Goal: Task Accomplishment & Management: Use online tool/utility

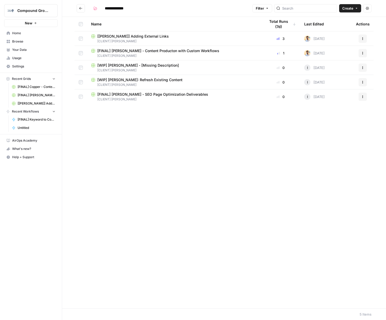
click at [19, 33] on span "Home" at bounding box center [33, 33] width 43 height 5
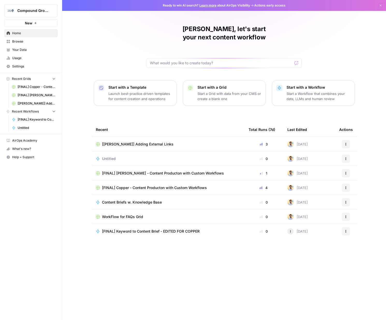
click at [23, 41] on span "Browse" at bounding box center [33, 41] width 43 height 5
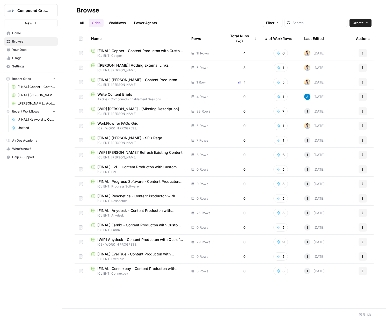
click at [83, 24] on link "All" at bounding box center [82, 23] width 10 height 8
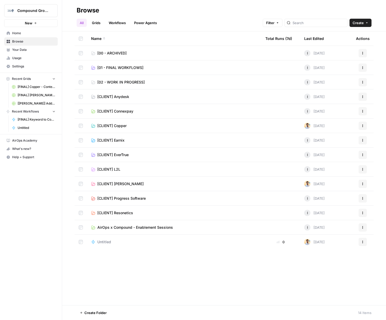
click at [126, 126] on span "[CLIENT] Copper" at bounding box center [111, 125] width 29 height 5
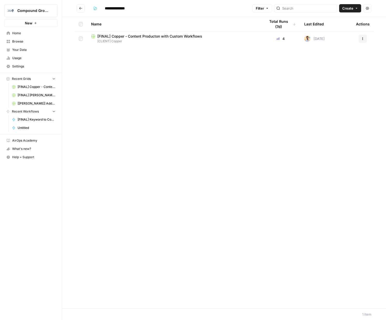
click at [142, 36] on span "[FINAL] Copper - Content Producton with Custom Workflows" at bounding box center [149, 36] width 105 height 5
click at [30, 46] on link "Your Data" at bounding box center [31, 50] width 54 height 8
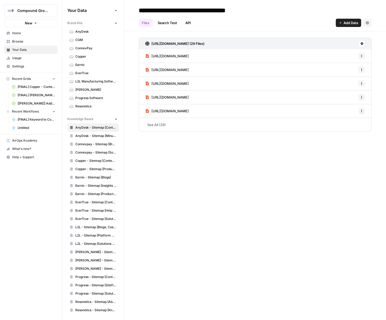
click at [30, 41] on span "Browse" at bounding box center [33, 41] width 43 height 5
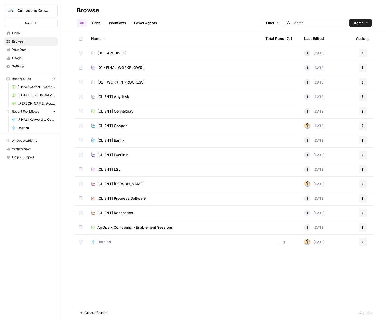
click at [98, 22] on link "Grids" at bounding box center [96, 23] width 15 height 8
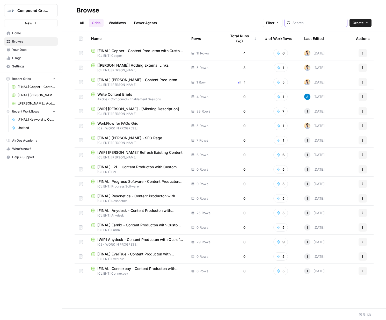
click at [309, 21] on input "search" at bounding box center [319, 22] width 53 height 5
type input "copper"
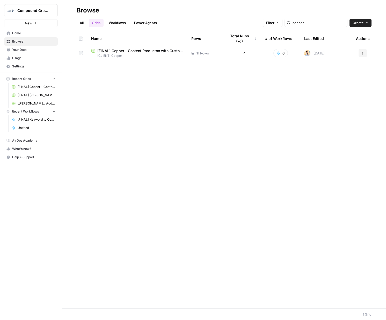
click at [103, 53] on span "[FINAL] Copper - Content Producton with Custom Workflows" at bounding box center [140, 50] width 86 height 5
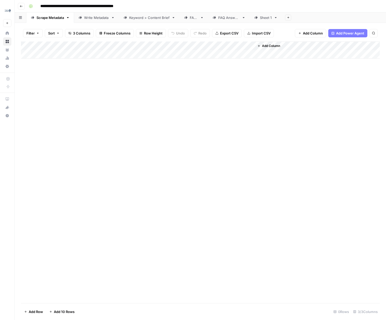
click at [23, 6] on button "Go back" at bounding box center [21, 6] width 7 height 7
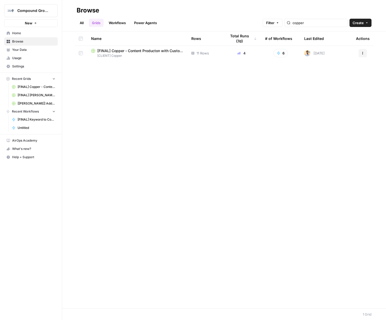
click at [109, 23] on link "Workflows" at bounding box center [117, 23] width 23 height 8
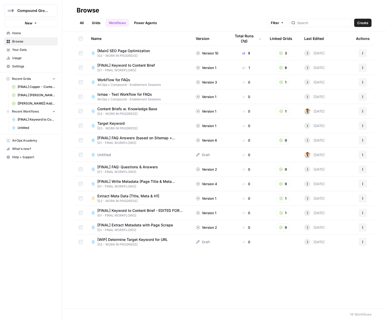
click at [148, 24] on link "Power Agents" at bounding box center [145, 23] width 29 height 8
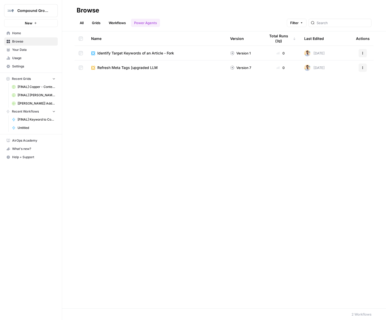
click at [23, 51] on span "Your Data" at bounding box center [33, 49] width 43 height 5
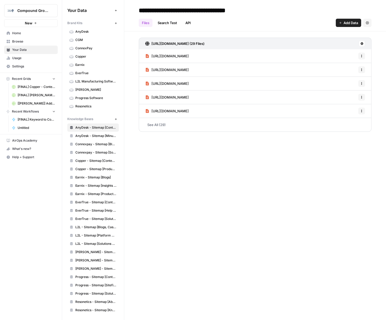
click at [20, 40] on span "Browse" at bounding box center [33, 41] width 43 height 5
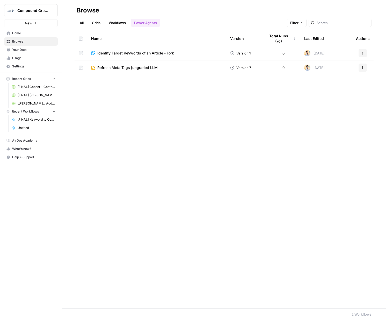
click at [115, 23] on link "Workflows" at bounding box center [117, 23] width 23 height 8
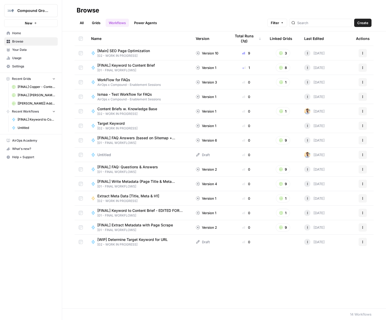
click at [98, 24] on link "Grids" at bounding box center [96, 23] width 15 height 8
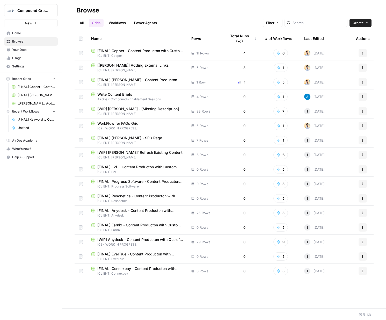
click at [143, 137] on span "[FINAL] [PERSON_NAME] - SEO Page Optimization Deliverables" at bounding box center [140, 137] width 86 height 5
click at [142, 138] on span "[FINAL] [PERSON_NAME] - SEO Page Optimization Deliverables" at bounding box center [140, 137] width 86 height 5
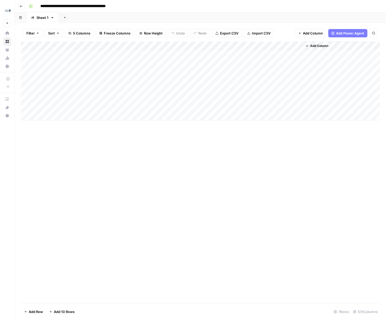
click at [20, 9] on button "Go back" at bounding box center [21, 6] width 7 height 7
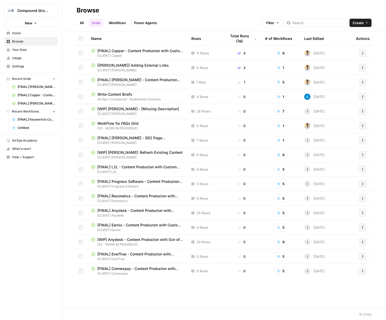
click at [112, 24] on link "Workflows" at bounding box center [117, 23] width 23 height 8
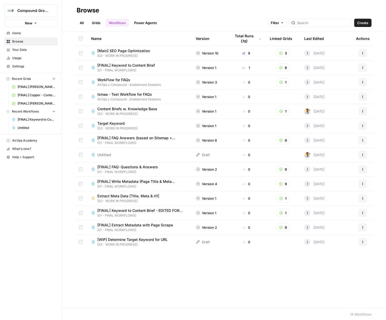
click at [97, 23] on link "Grids" at bounding box center [96, 23] width 15 height 8
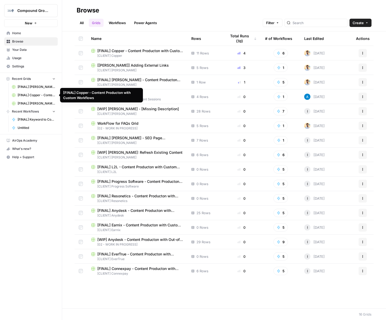
click at [30, 95] on span "[FINAL] Copper - Content Producton with Custom Workflows" at bounding box center [37, 95] width 38 height 5
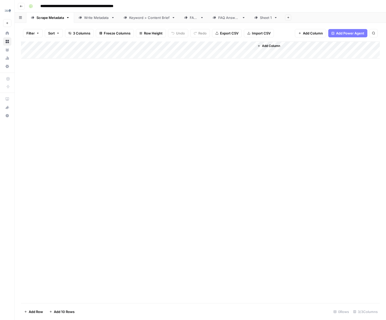
click at [96, 19] on div "Write Metadata" at bounding box center [96, 17] width 25 height 5
click at [148, 17] on div "Keyword > Content Brief" at bounding box center [149, 17] width 40 height 5
click at [125, 55] on div "Add Column" at bounding box center [200, 54] width 359 height 26
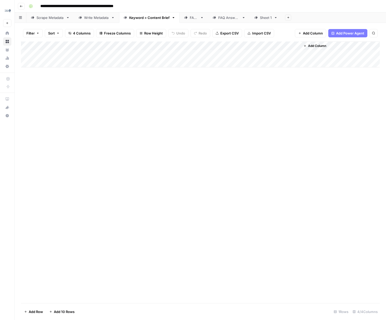
click at [125, 55] on body "**********" at bounding box center [193, 160] width 386 height 320
click at [187, 18] on icon at bounding box center [185, 17] width 3 height 3
click at [222, 21] on link "FAQ Answers" at bounding box center [229, 17] width 42 height 10
click at [261, 20] on div "Sheet 1" at bounding box center [266, 17] width 12 height 5
click at [263, 19] on div "Sheet 1" at bounding box center [266, 17] width 12 height 5
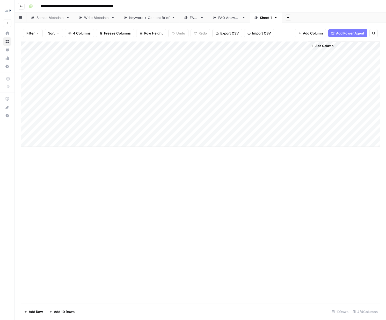
click at [263, 19] on div "Sheet 1" at bounding box center [266, 17] width 12 height 5
type input "**********"
click at [255, 54] on div "Add Column" at bounding box center [200, 93] width 359 height 105
click at [203, 107] on div "Add Column" at bounding box center [200, 93] width 359 height 105
click at [289, 107] on div "Add Column" at bounding box center [200, 93] width 359 height 105
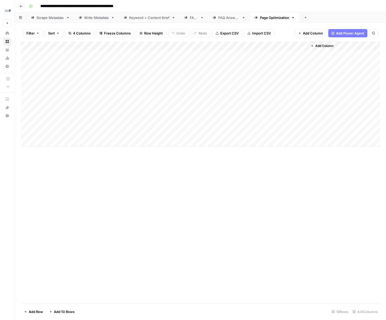
click at [304, 108] on div "Add Column" at bounding box center [200, 93] width 359 height 105
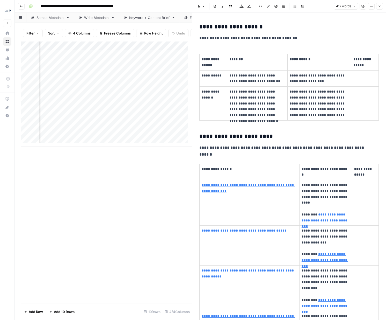
scroll to position [0, 115]
click at [134, 102] on div "Add Column" at bounding box center [106, 93] width 171 height 105
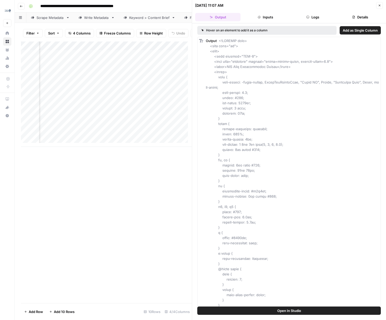
click at [271, 20] on button "Inputs" at bounding box center [265, 17] width 45 height 8
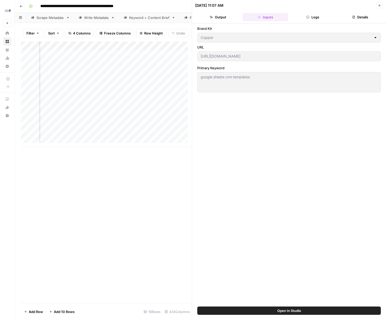
click at [135, 49] on div "Add Column" at bounding box center [106, 93] width 171 height 105
click at [104, 99] on span "Edit Workflow" at bounding box center [106, 100] width 45 height 5
click at [181, 103] on div "Add Column" at bounding box center [106, 93] width 171 height 105
click at [186, 103] on div "Add Column" at bounding box center [106, 93] width 171 height 105
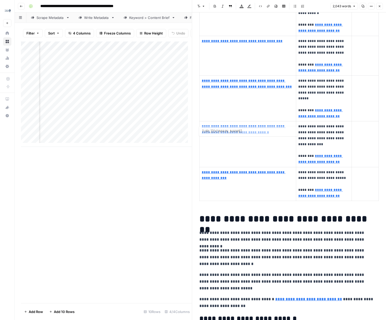
scroll to position [305, 0]
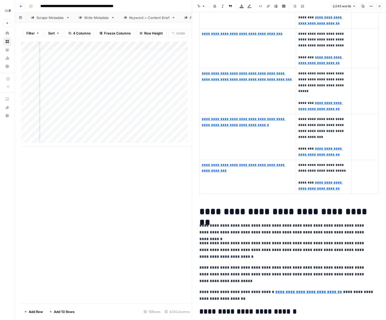
click at [271, 213] on h1 "**********" at bounding box center [287, 211] width 176 height 11
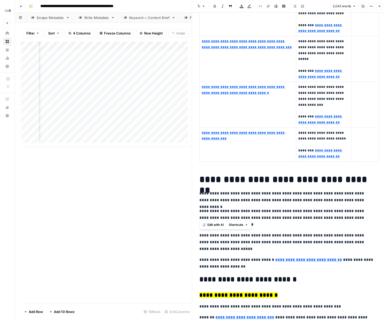
scroll to position [412, 0]
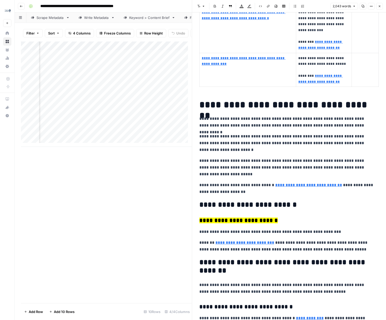
click at [359, 205] on h2 "**********" at bounding box center [287, 205] width 176 height 8
click at [152, 57] on div "Add Column" at bounding box center [106, 93] width 171 height 105
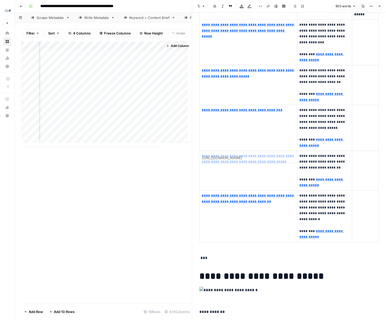
scroll to position [327, 0]
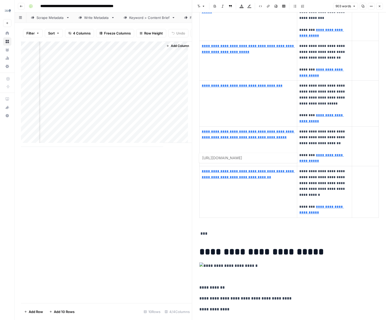
type input "https://www.copper.com/resources/benefits-of-a-crm-integration-with-google-spre…"
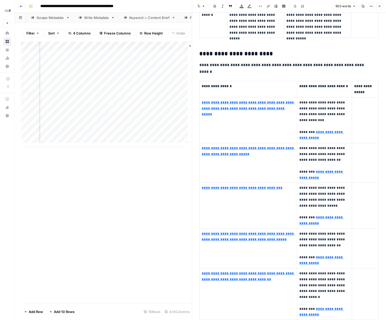
scroll to position [0, 129]
click at [173, 111] on div "Add Column" at bounding box center [106, 93] width 171 height 105
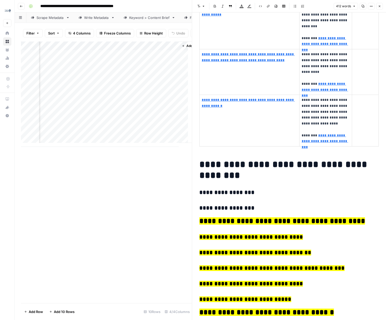
scroll to position [376, 0]
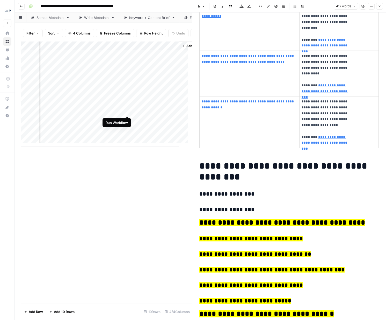
click at [127, 112] on div "Add Column" at bounding box center [106, 93] width 171 height 105
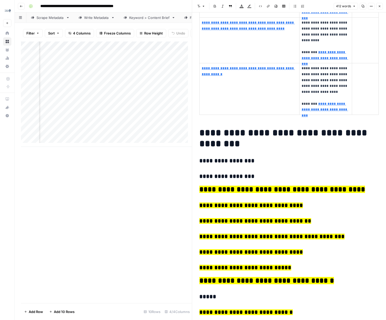
scroll to position [0, 82]
click at [159, 100] on div "Add Column" at bounding box center [106, 93] width 171 height 105
click at [151, 101] on div "Add Column" at bounding box center [106, 93] width 171 height 105
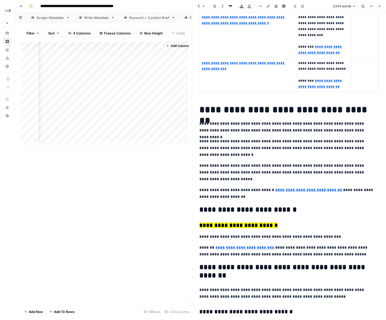
scroll to position [412, 0]
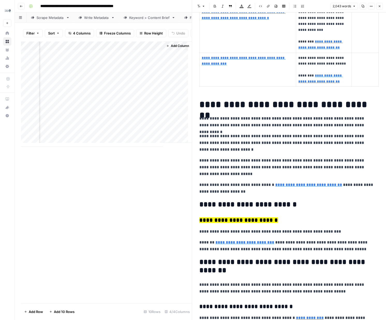
click at [107, 102] on div "Add Column" at bounding box center [106, 93] width 171 height 105
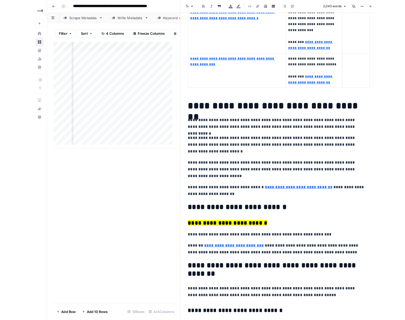
scroll to position [0, 105]
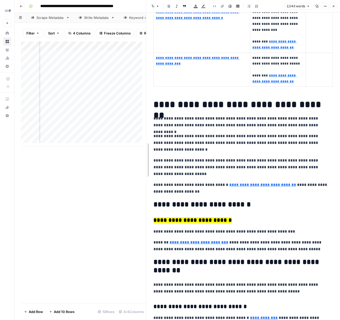
drag, startPoint x: 147, startPoint y: 113, endPoint x: 191, endPoint y: 117, distance: 44.2
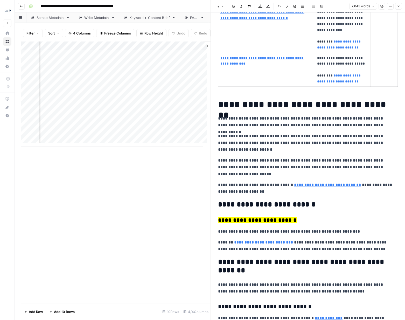
click at [196, 111] on div "Add Column" at bounding box center [115, 93] width 189 height 105
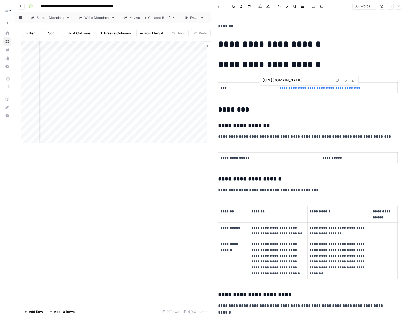
click at [290, 89] on link "**********" at bounding box center [319, 88] width 81 height 4
click at [285, 85] on p "**********" at bounding box center [337, 88] width 116 height 6
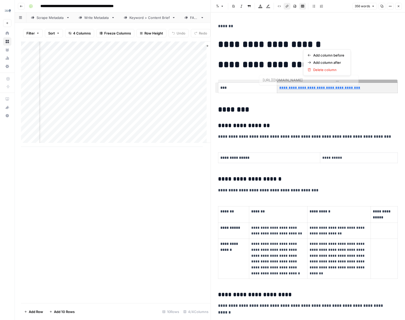
click at [350, 88] on p "**********" at bounding box center [337, 88] width 116 height 6
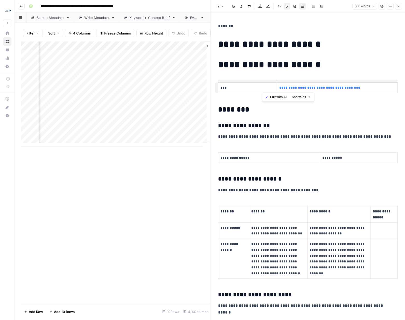
copy link "**********"
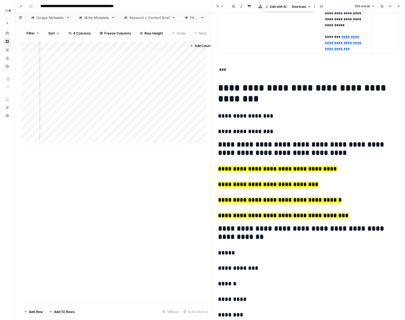
scroll to position [0, 122]
click at [180, 102] on div "Add Column" at bounding box center [115, 93] width 189 height 105
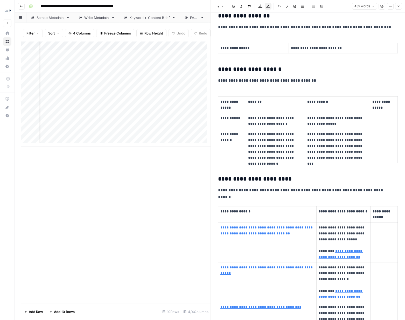
scroll to position [0, 9]
click at [96, 101] on div "Add Column" at bounding box center [115, 93] width 189 height 105
click at [91, 101] on div "Add Column" at bounding box center [115, 93] width 189 height 105
click at [91, 101] on textarea "**********" at bounding box center [82, 105] width 104 height 12
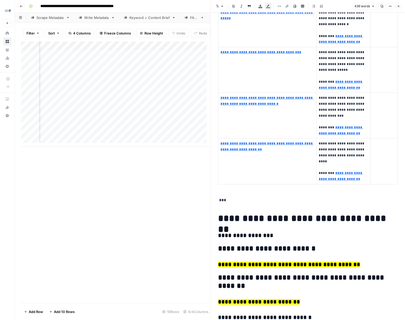
scroll to position [0, 55]
click at [182, 102] on div "Add Column" at bounding box center [115, 93] width 189 height 105
click at [194, 103] on div "Add Column" at bounding box center [115, 93] width 189 height 105
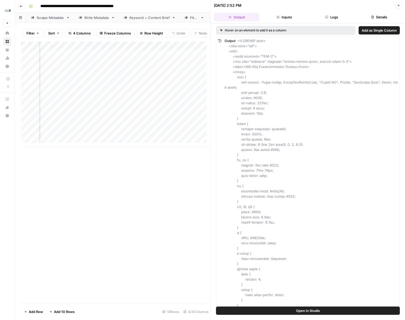
click at [341, 19] on button "Logs" at bounding box center [331, 17] width 45 height 8
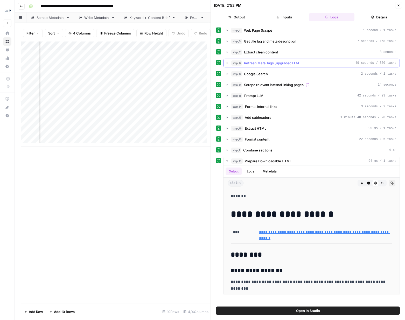
click at [227, 63] on icon "button" at bounding box center [227, 63] width 4 height 4
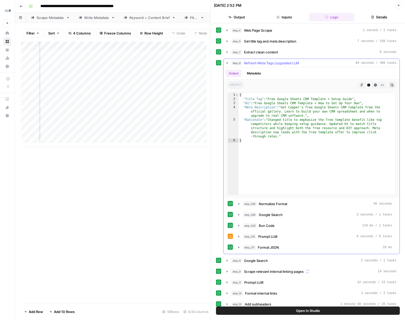
click at [228, 63] on icon "button" at bounding box center [227, 63] width 4 height 4
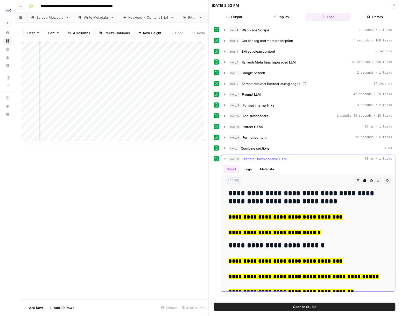
scroll to position [913, 0]
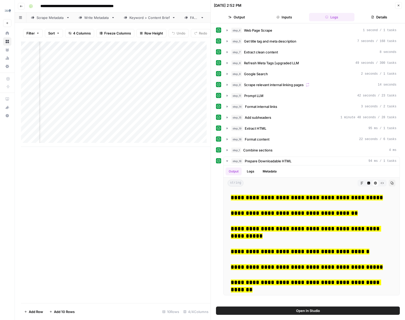
click at [386, 7] on button "Close" at bounding box center [398, 5] width 7 height 7
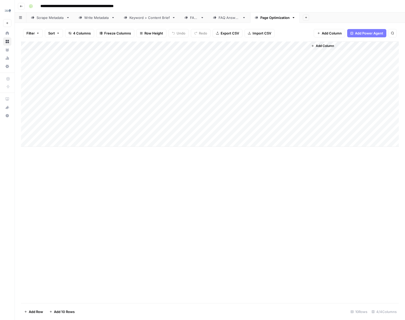
click at [222, 97] on div "Add Column" at bounding box center [209, 93] width 377 height 105
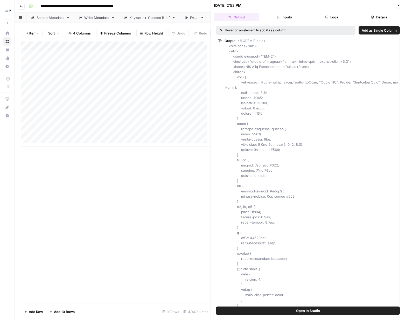
click at [386, 5] on button "Close" at bounding box center [398, 5] width 7 height 7
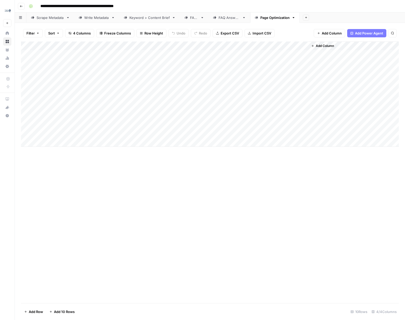
drag, startPoint x: 256, startPoint y: 99, endPoint x: 276, endPoint y: 98, distance: 20.0
click at [276, 98] on div "Add Column" at bounding box center [209, 93] width 377 height 105
click at [298, 99] on div "Add Column" at bounding box center [209, 93] width 377 height 105
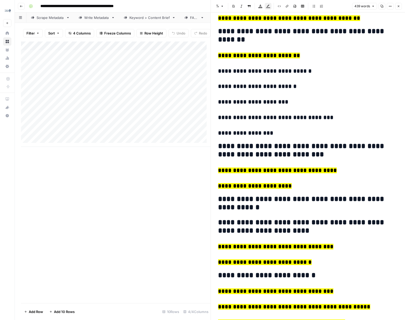
scroll to position [505, 0]
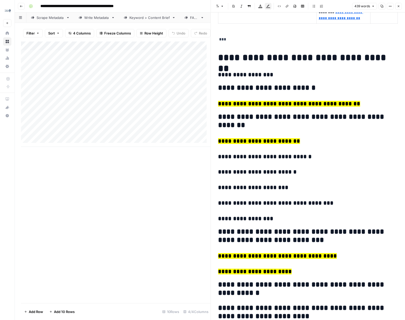
click at [146, 120] on div "Add Column" at bounding box center [115, 93] width 189 height 105
drag, startPoint x: 211, startPoint y: 78, endPoint x: 281, endPoint y: 79, distance: 69.7
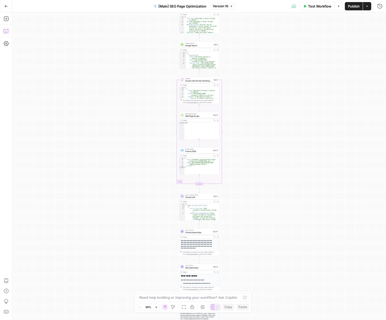
click at [4, 31] on icon "button" at bounding box center [6, 30] width 5 height 5
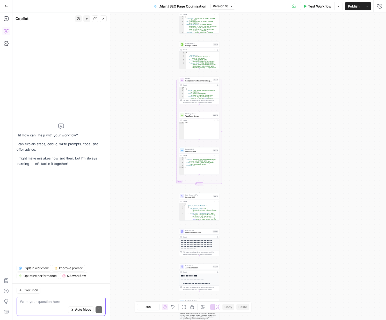
click at [49, 304] on div "Auto Mode Send" at bounding box center [61, 309] width 82 height 11
paste textarea "Update this workflow such that the anchor text that is used in the internal lin…"
type textarea "Update this workflow such that the anchor text that is used in the internal lin…"
paste textarea "Update this workflow such that the H1 header in the content is optimized as wel…"
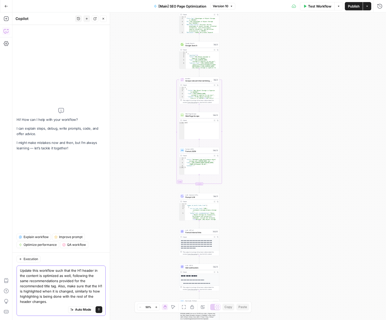
type textarea "Update this workflow such that the H1 header in the content is optimized as wel…"
click at [97, 309] on button "Send" at bounding box center [99, 309] width 7 height 7
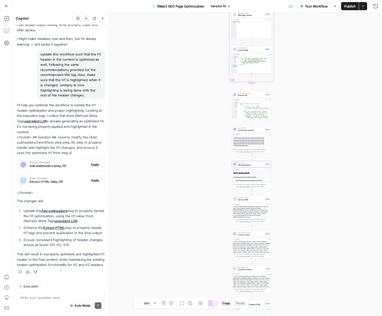
scroll to position [26, 0]
click at [91, 164] on span "Apply" at bounding box center [95, 166] width 9 height 5
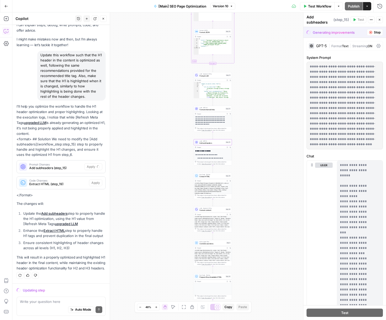
click at [66, 166] on span "Add subheaders (step_15)" at bounding box center [55, 168] width 53 height 5
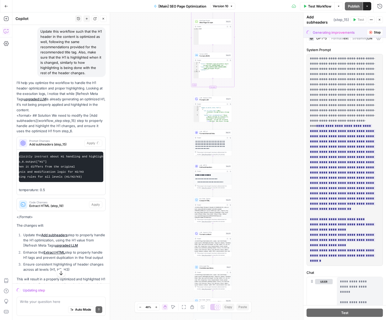
scroll to position [6, 0]
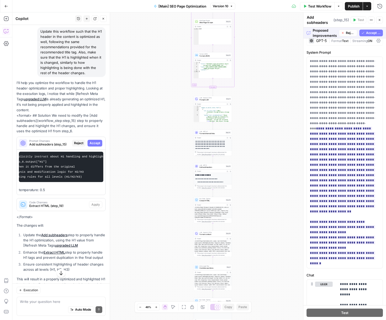
click at [368, 34] on span "Accept All" at bounding box center [373, 33] width 15 height 5
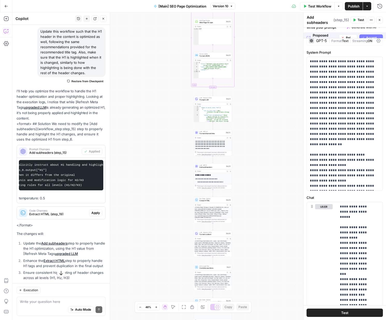
scroll to position [0, 0]
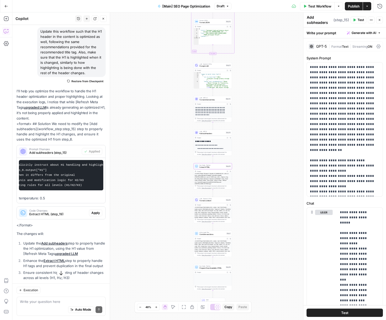
click at [65, 212] on span "Code Changes" at bounding box center [58, 210] width 58 height 3
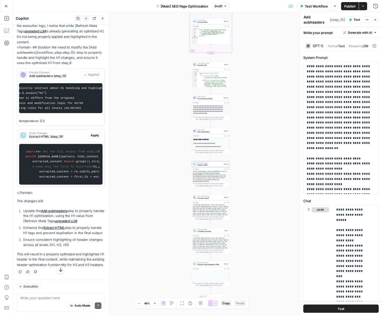
scroll to position [196, 0]
click at [92, 135] on span "Apply" at bounding box center [95, 137] width 9 height 5
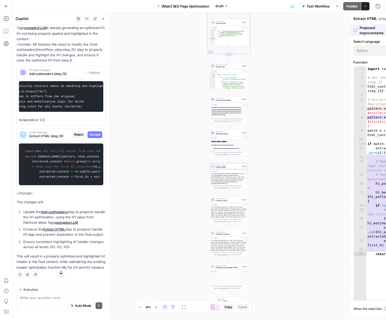
scroll to position [187, 0]
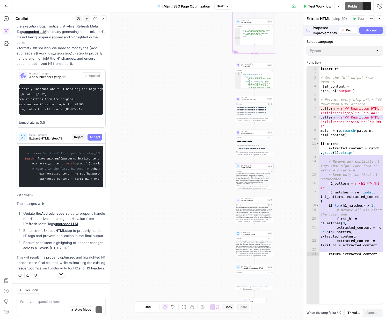
click at [94, 134] on button "Accept" at bounding box center [95, 137] width 15 height 7
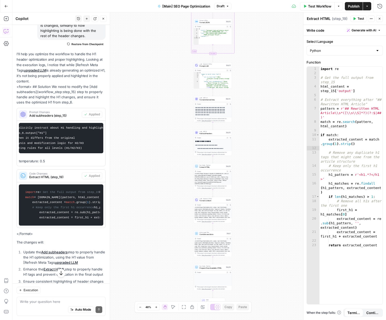
scroll to position [36, 0]
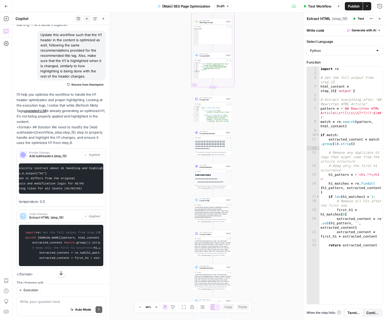
click at [354, 18] on icon "button" at bounding box center [355, 18] width 2 height 3
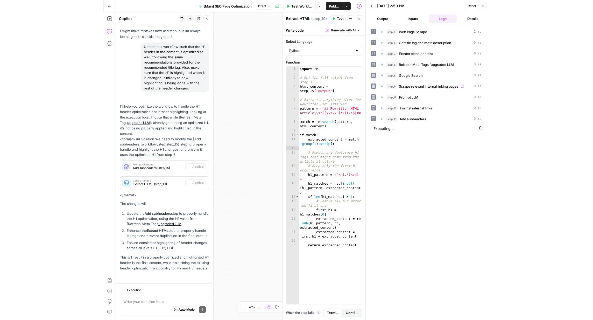
scroll to position [35, 0]
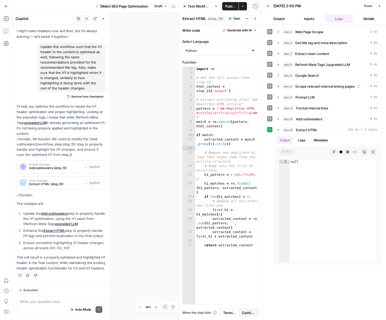
click at [255, 19] on icon "button" at bounding box center [255, 18] width 3 height 3
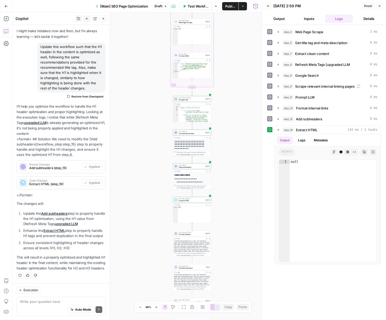
click at [197, 244] on div "<h1>SEO Page Optimization</h1> <style> :root { font-family: -apple-system, Blin…" at bounding box center [192, 250] width 38 height 20
click at [187, 235] on span "Format content" at bounding box center [191, 234] width 25 height 3
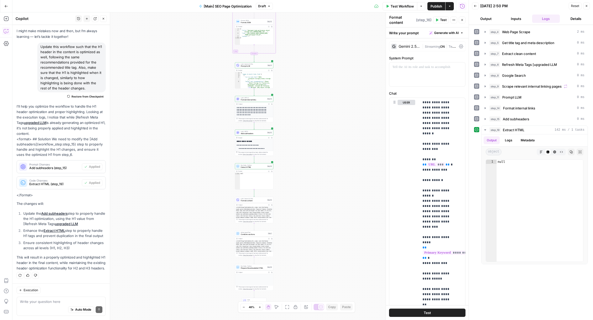
click at [386, 7] on span "Test Workflow" at bounding box center [401, 6] width 23 height 5
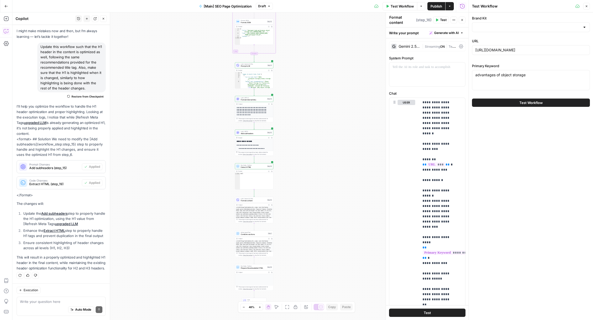
type input "[PERSON_NAME]"
click at [386, 105] on button "Test Workflow" at bounding box center [531, 102] width 118 height 8
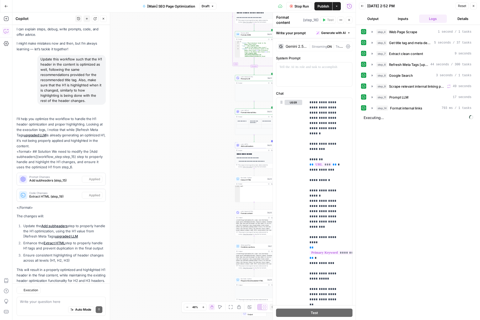
scroll to position [35, 0]
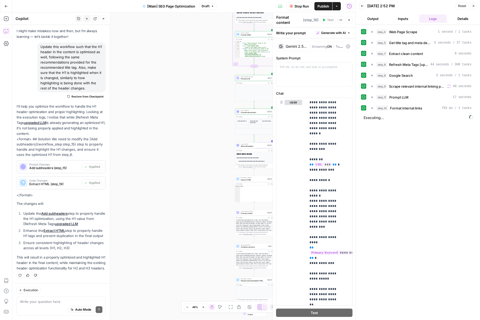
click at [349, 20] on icon "button" at bounding box center [349, 20] width 2 height 2
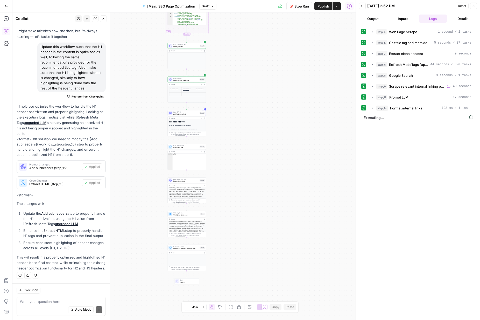
drag, startPoint x: 303, startPoint y: 149, endPoint x: 216, endPoint y: 116, distance: 93.9
click at [232, 117] on div "**********" at bounding box center [183, 165] width 343 height 307
click at [177, 114] on span "Add subheaders" at bounding box center [181, 114] width 25 height 3
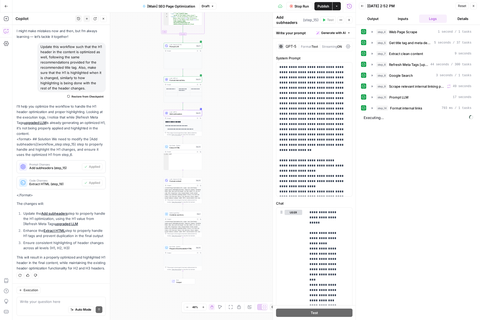
click at [182, 125] on p "**********" at bounding box center [181, 126] width 33 height 2
click at [178, 122] on h2 "**********" at bounding box center [181, 122] width 33 height 2
click at [372, 17] on button "Output" at bounding box center [373, 19] width 28 height 8
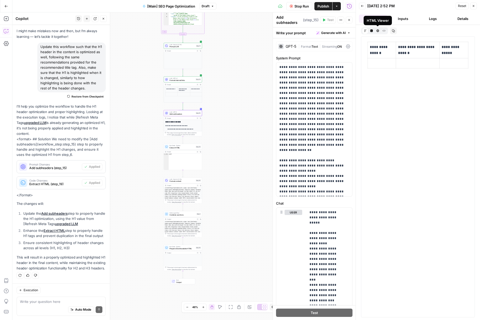
click at [377, 32] on icon "button" at bounding box center [377, 30] width 3 height 3
click at [364, 31] on icon "button" at bounding box center [365, 30] width 3 height 3
click at [349, 20] on icon "button" at bounding box center [349, 20] width 2 height 2
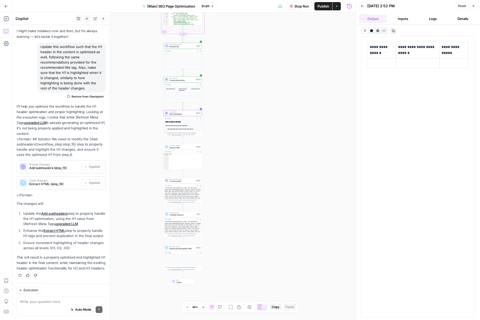
click at [386, 17] on button "Logs" at bounding box center [433, 19] width 28 height 8
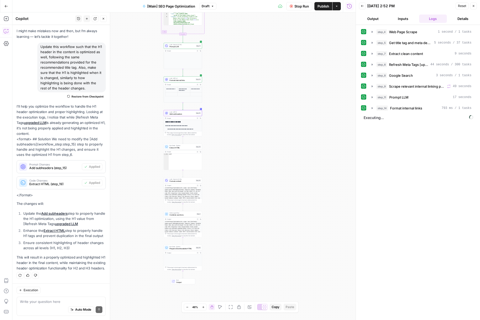
click at [373, 18] on button "Output" at bounding box center [373, 19] width 28 height 8
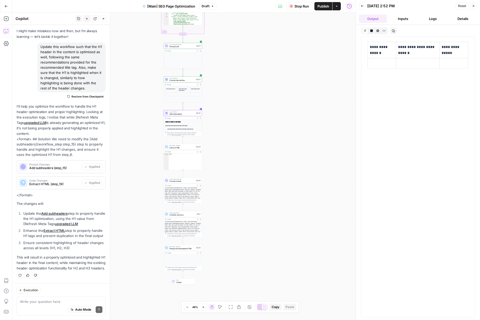
click at [386, 19] on button "Logs" at bounding box center [433, 19] width 28 height 8
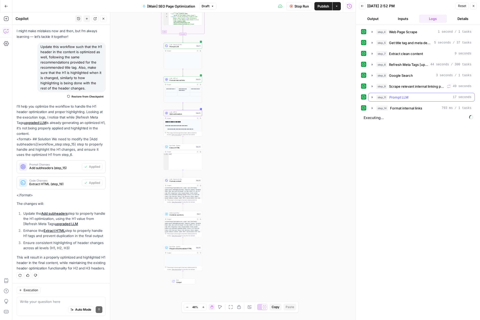
click at [386, 95] on span "Prompt LLM" at bounding box center [398, 97] width 19 height 5
click at [386, 87] on span "Scrape relevant internal linking pages" at bounding box center [417, 86] width 56 height 5
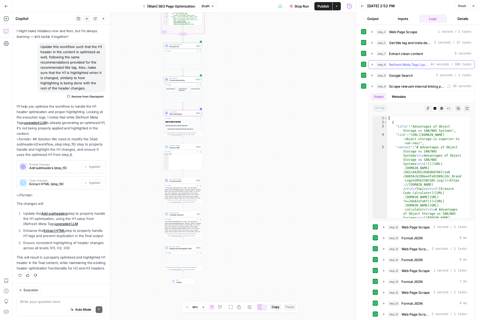
click at [386, 63] on span "Refresh Meta Tags [upgraded LLM" at bounding box center [408, 64] width 39 height 5
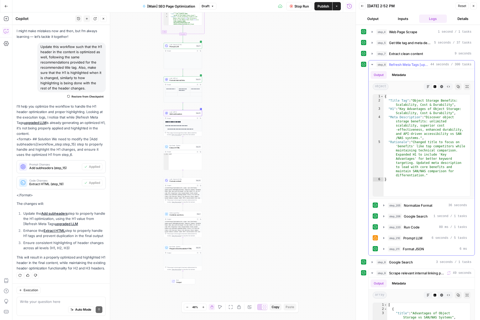
click at [372, 64] on icon "button" at bounding box center [372, 64] width 2 height 1
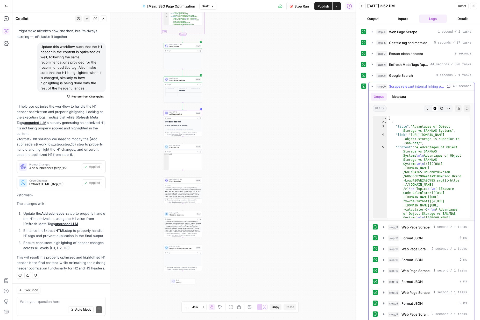
click at [373, 85] on icon "button" at bounding box center [372, 86] width 4 height 4
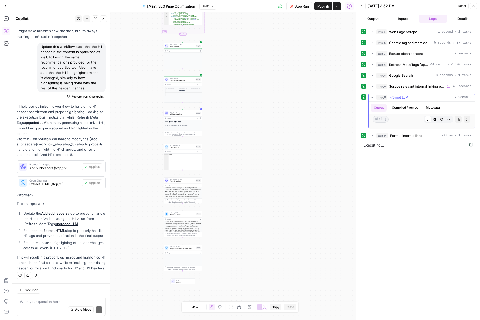
click at [386, 97] on span "Prompt LLM" at bounding box center [398, 97] width 19 height 5
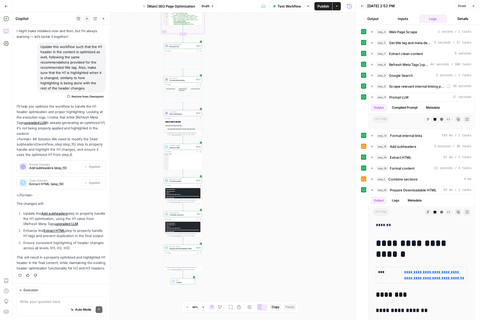
click at [363, 148] on icon at bounding box center [364, 146] width 4 height 4
click at [366, 146] on div "step_15 Add subheaders 3 minutes / 36 tasks" at bounding box center [418, 146] width 114 height 9
click at [372, 146] on icon "button" at bounding box center [372, 146] width 1 height 2
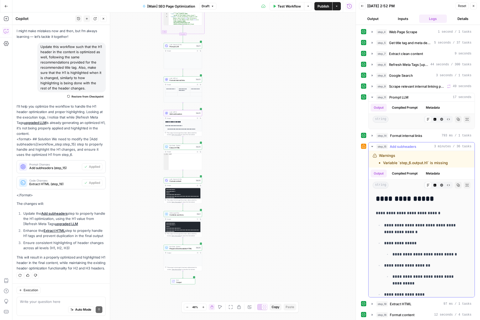
click at [371, 147] on icon "button" at bounding box center [372, 146] width 4 height 4
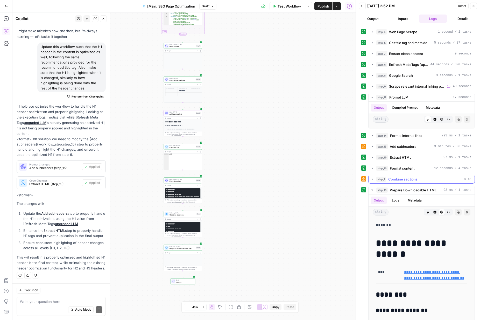
click at [373, 180] on icon "button" at bounding box center [372, 179] width 4 height 4
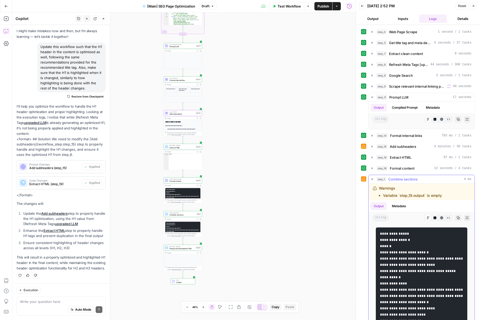
click at [373, 180] on icon "button" at bounding box center [372, 179] width 4 height 4
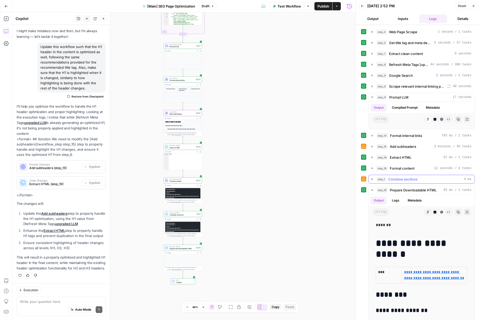
click at [372, 178] on icon "button" at bounding box center [372, 179] width 1 height 2
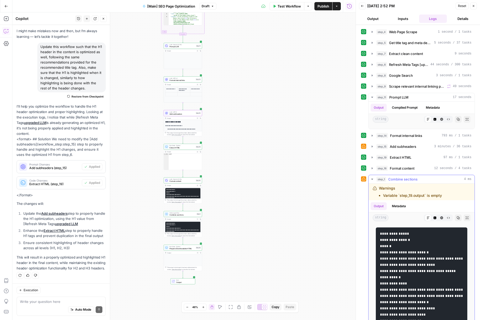
click at [372, 178] on icon "button" at bounding box center [372, 178] width 2 height 1
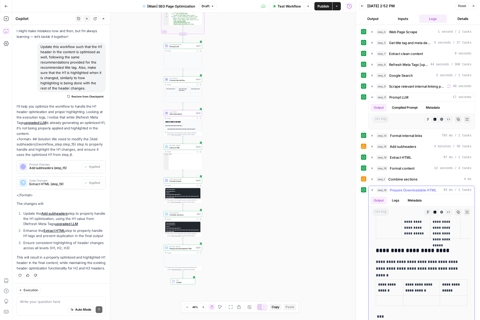
click at [373, 190] on icon "button" at bounding box center [372, 190] width 4 height 4
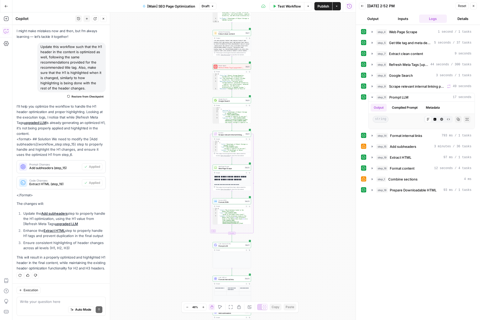
drag, startPoint x: 278, startPoint y: 244, endPoint x: 271, endPoint y: 144, distance: 100.0
click at [271, 144] on div "**********" at bounding box center [183, 165] width 343 height 307
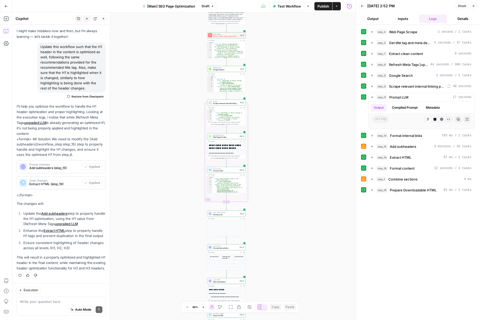
drag, startPoint x: 276, startPoint y: 231, endPoint x: 268, endPoint y: 165, distance: 66.3
click at [268, 167] on div "**********" at bounding box center [183, 165] width 343 height 307
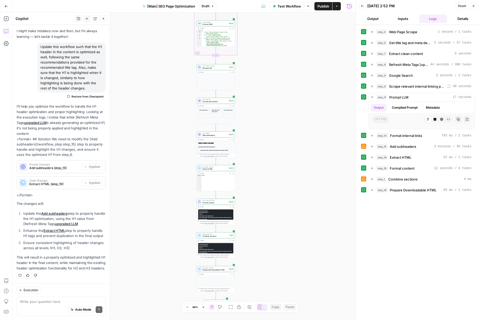
drag, startPoint x: 258, startPoint y: 252, endPoint x: 250, endPoint y: 172, distance: 80.7
click at [250, 172] on div "**********" at bounding box center [183, 165] width 343 height 307
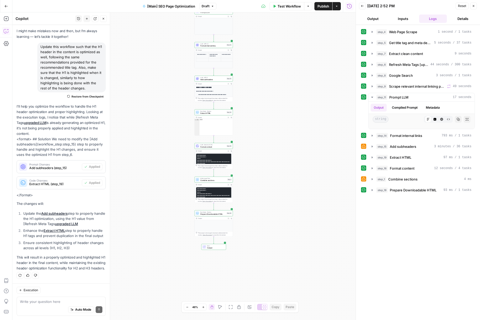
drag, startPoint x: 259, startPoint y: 274, endPoint x: 252, endPoint y: 192, distance: 82.4
click at [252, 192] on div "**********" at bounding box center [183, 165] width 343 height 307
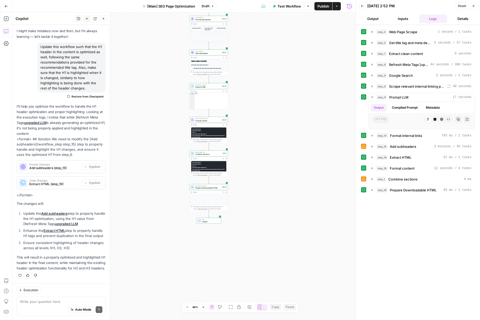
click at [200, 207] on div "This output is too large & has been abbreviated for review. Copy the output to …" at bounding box center [210, 207] width 34 height 4
click at [200, 203] on div at bounding box center [209, 203] width 38 height 19
click at [373, 20] on button "Output" at bounding box center [373, 19] width 28 height 8
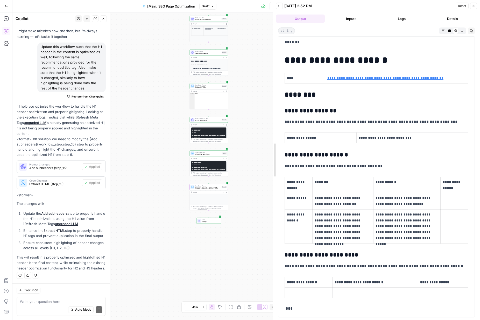
scroll to position [3, 0]
drag, startPoint x: 356, startPoint y: 206, endPoint x: 223, endPoint y: 189, distance: 134.0
click at [223, 189] on body "Compound Growth New Home Browse Your Data Usage Settings Recent Grids [FINAL] M…" at bounding box center [240, 160] width 480 height 320
click at [288, 307] on p "***" at bounding box center [374, 308] width 180 height 7
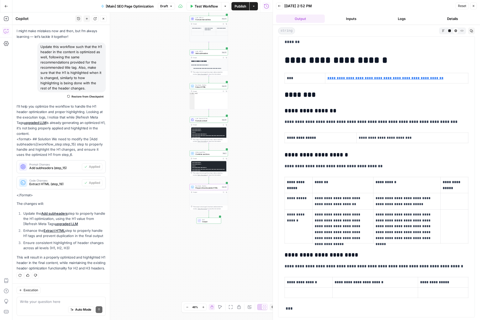
click at [288, 307] on p "***" at bounding box center [374, 308] width 180 height 7
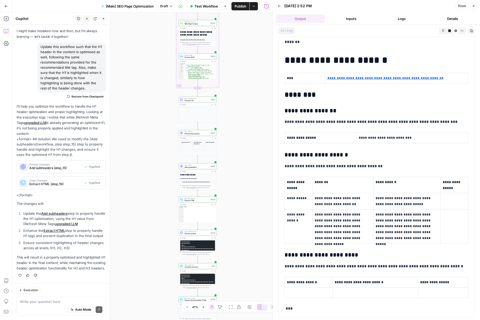
click at [256, 9] on button "Actions" at bounding box center [253, 6] width 8 height 8
click at [266, 7] on icon "button" at bounding box center [266, 6] width 5 height 5
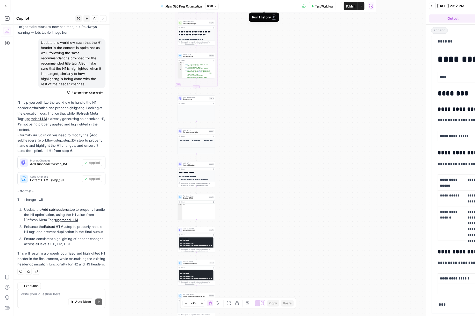
scroll to position [35, 0]
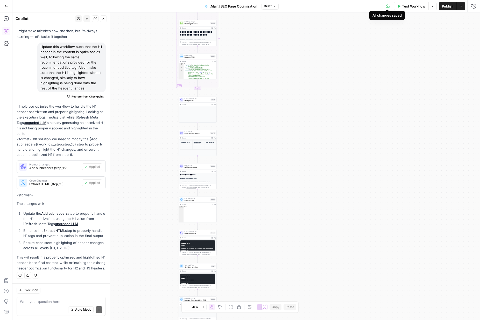
click at [386, 7] on icon at bounding box center [387, 6] width 4 height 4
click at [271, 5] on span "Draft" at bounding box center [268, 6] width 8 height 5
click at [247, 30] on div "**********" at bounding box center [245, 165] width 467 height 307
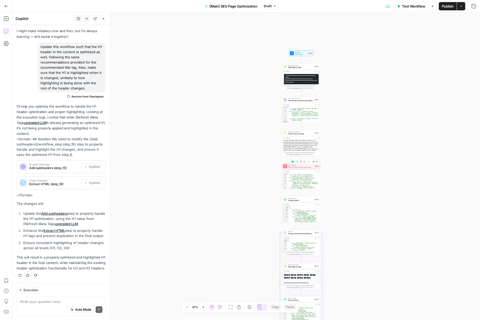
click at [308, 167] on span "Refresh Meta Tags [upgraded LLM" at bounding box center [300, 167] width 25 height 2
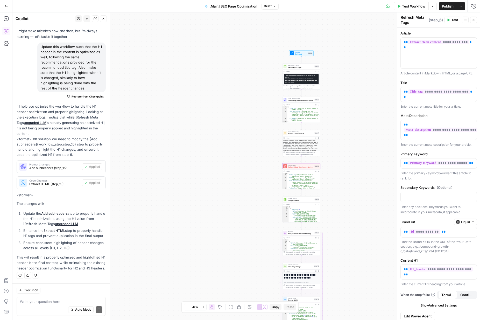
type textarea "**********"
click at [306, 179] on div "{ "Title Tag" : "Object Storage Benefits: Scalability, Cost & Durability" , "H1…" at bounding box center [302, 188] width 31 height 30
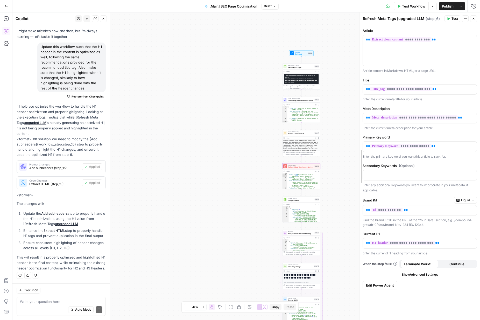
drag, startPoint x: 397, startPoint y: 36, endPoint x: 359, endPoint y: 35, distance: 37.8
click at [386, 19] on icon "button" at bounding box center [473, 18] width 3 height 3
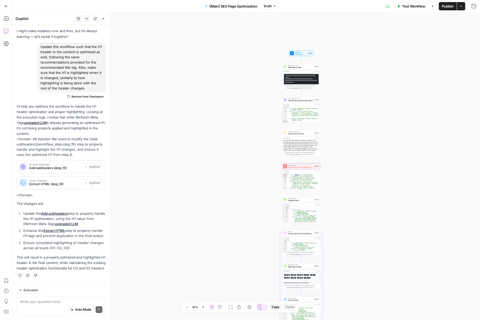
click at [308, 178] on div "{ "Title Tag" : "Object Storage Benefits: Scalability, Cost & Durability" , "H1…" at bounding box center [302, 188] width 31 height 30
click at [303, 147] on div "<div data-animation="default" data-collapse="medium" data-duration="400" data-e…" at bounding box center [301, 151] width 38 height 25
click at [298, 131] on span "Content Processing" at bounding box center [300, 132] width 25 height 2
click at [386, 20] on span "( step_7 )" at bounding box center [409, 18] width 14 height 5
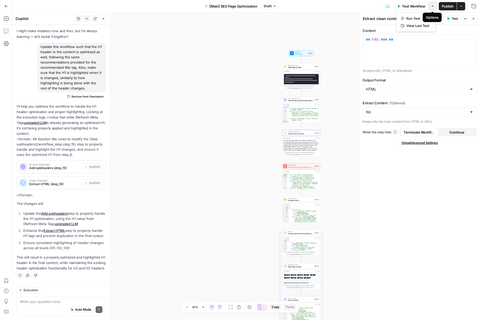
click at [386, 7] on button "Options" at bounding box center [432, 6] width 8 height 8
click at [386, 6] on icon "button" at bounding box center [460, 6] width 3 height 3
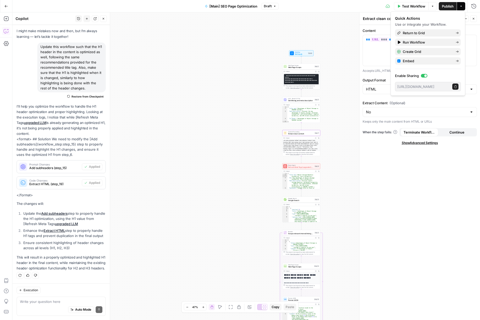
click at [264, 27] on div "**********" at bounding box center [245, 165] width 467 height 307
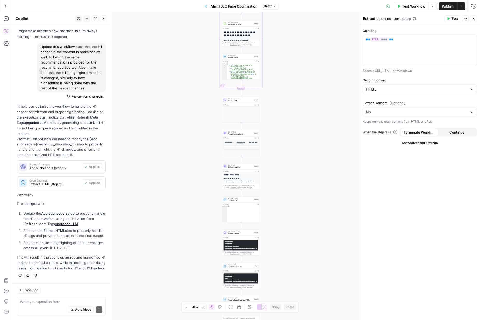
click at [104, 18] on icon "button" at bounding box center [103, 18] width 3 height 3
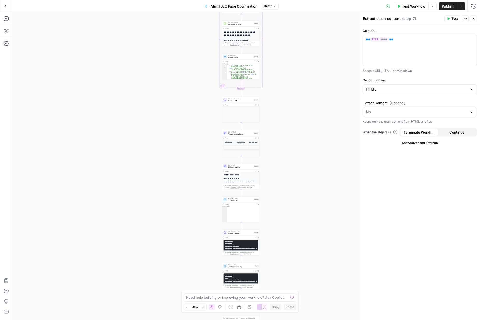
click at [386, 19] on icon "button" at bounding box center [474, 19] width 2 height 2
click at [239, 174] on h2 "**********" at bounding box center [240, 175] width 33 height 2
click at [238, 164] on span "LLM · GPT-5" at bounding box center [240, 165] width 25 height 2
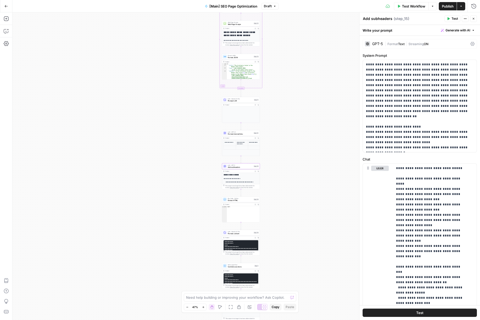
click at [386, 17] on span "( step_15 )" at bounding box center [402, 18] width 16 height 5
drag, startPoint x: 385, startPoint y: 33, endPoint x: 388, endPoint y: 33, distance: 2.6
click at [386, 33] on div "Write your prompt Generate with AI" at bounding box center [419, 30] width 120 height 11
click at [386, 18] on button "Actions" at bounding box center [465, 18] width 7 height 7
click at [386, 19] on button "Actions" at bounding box center [465, 18] width 7 height 7
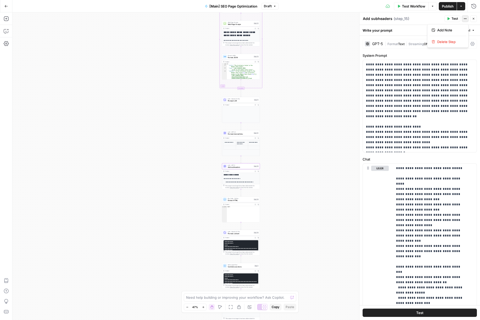
click at [386, 20] on icon "button" at bounding box center [464, 18] width 3 height 3
click at [386, 8] on button "Actions" at bounding box center [461, 6] width 8 height 8
click at [386, 9] on button "Run History" at bounding box center [473, 6] width 8 height 8
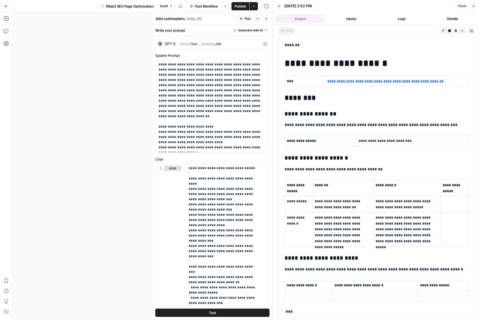
click at [386, 18] on button "Logs" at bounding box center [401, 19] width 49 height 8
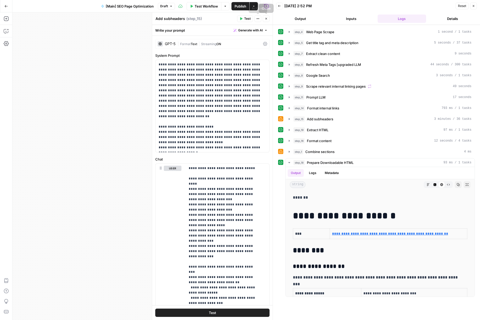
click at [265, 20] on icon "button" at bounding box center [266, 18] width 3 height 3
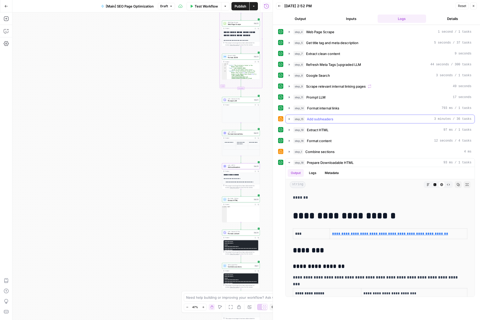
click at [289, 119] on icon "button" at bounding box center [289, 119] width 1 height 2
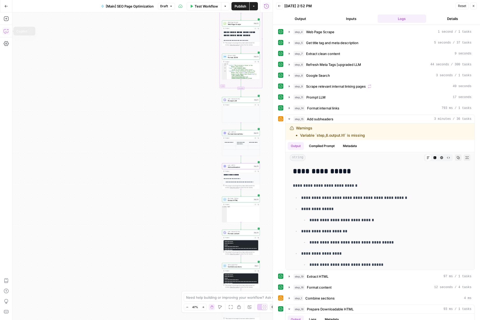
click at [8, 32] on icon "button" at bounding box center [6, 31] width 4 height 4
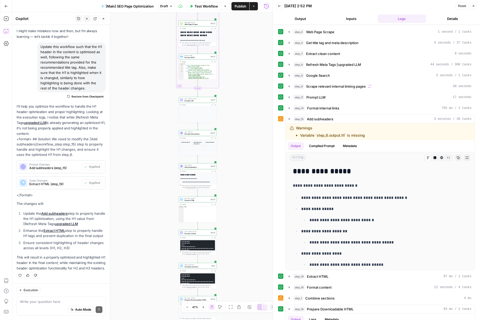
click at [48, 301] on textarea at bounding box center [61, 301] width 82 height 5
type textarea "Fix the warning on step 15 about the missing output from step 6."
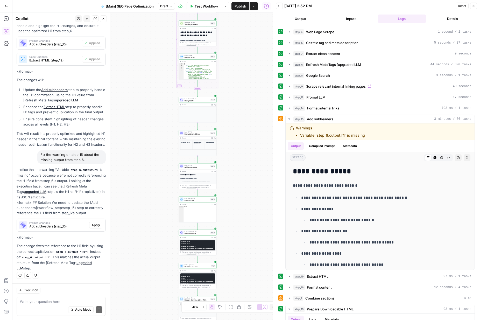
scroll to position [158, 0]
click at [72, 226] on span "Add subheaders (step_15)" at bounding box center [58, 226] width 58 height 5
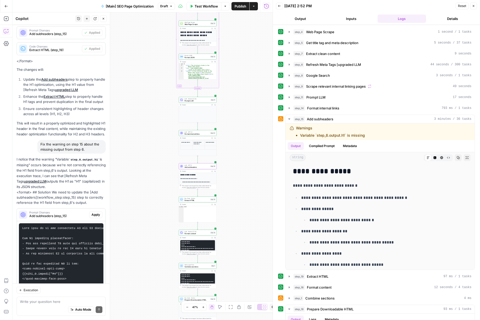
click at [91, 217] on span "Apply" at bounding box center [95, 214] width 9 height 5
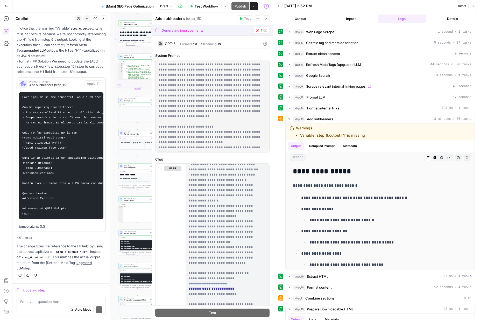
scroll to position [420, 0]
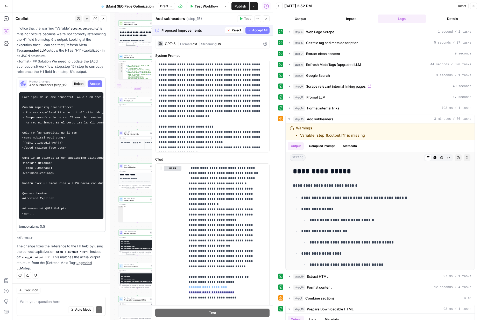
click at [252, 29] on span "Accept All" at bounding box center [259, 30] width 15 height 5
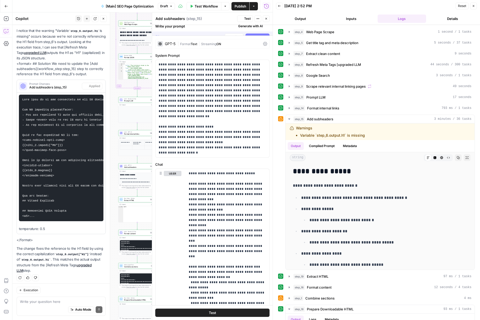
scroll to position [311, 0]
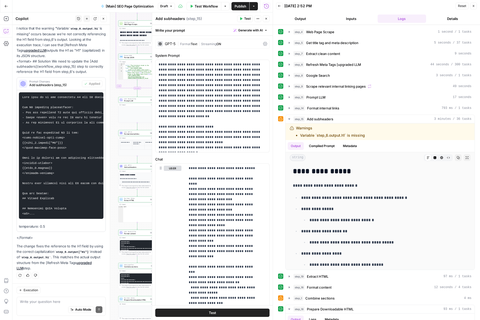
click at [228, 310] on button "Test" at bounding box center [212, 312] width 114 height 8
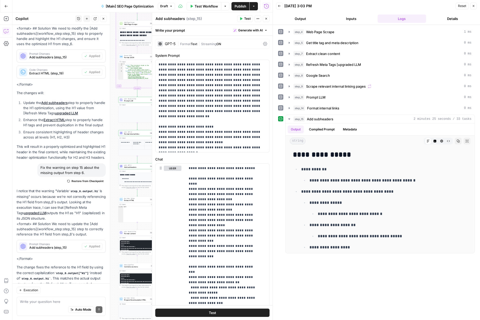
scroll to position [166, 0]
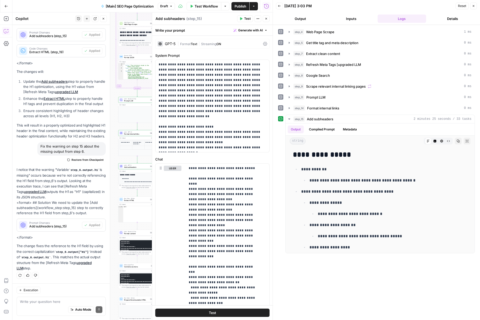
click at [197, 7] on span "Test Workflow" at bounding box center [206, 6] width 23 height 5
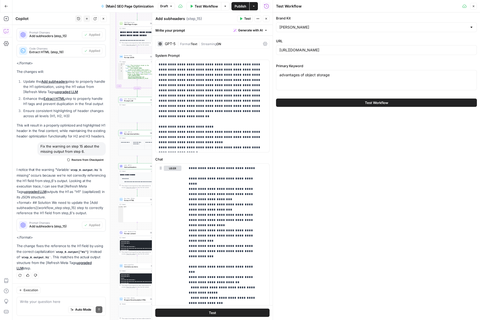
click at [396, 104] on button "Test Workflow" at bounding box center [376, 102] width 201 height 8
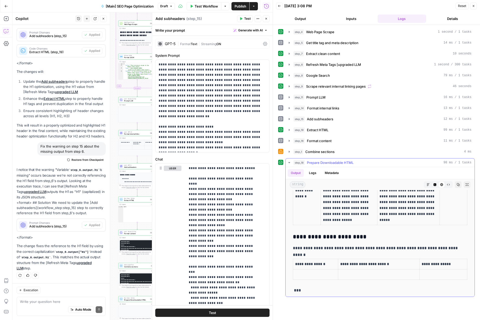
scroll to position [181, 0]
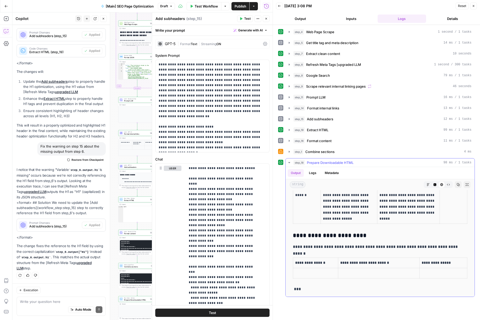
click at [297, 287] on p "***" at bounding box center [378, 288] width 170 height 7
click at [288, 151] on icon "button" at bounding box center [289, 151] width 4 height 4
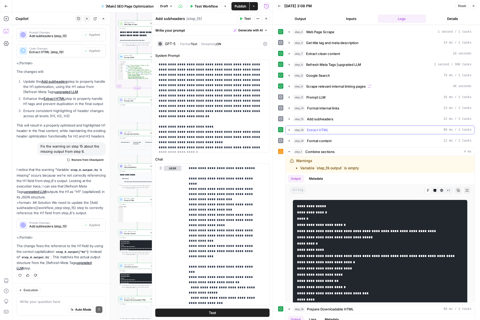
click at [289, 131] on icon "button" at bounding box center [289, 130] width 4 height 4
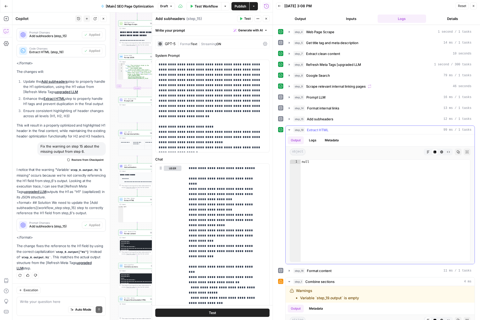
click at [289, 131] on icon "button" at bounding box center [289, 130] width 4 height 4
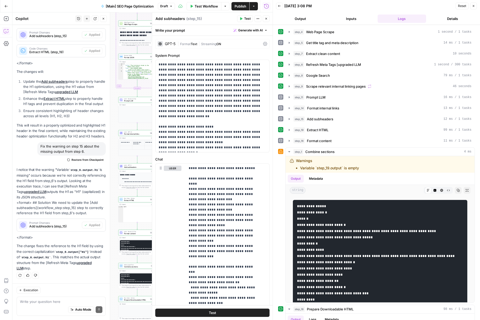
click at [51, 305] on div "Auto Mode Send" at bounding box center [61, 309] width 82 height 11
paste textarea "Update this workflow to resolve the warning on step one in regards to the missi…"
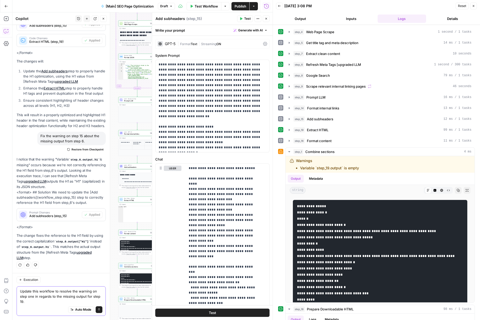
click at [86, 295] on textarea "Update this workflow to resolve the warning on step one in regards to the missi…" at bounding box center [61, 296] width 82 height 16
click at [90, 295] on textarea "Update this workflow to resolve the warning on step one in regards to the missi…" at bounding box center [61, 296] width 82 height 16
type textarea "Update this workflow to resolve the warning on step one in regards to the missi…"
click at [96, 311] on button "Send" at bounding box center [99, 309] width 7 height 7
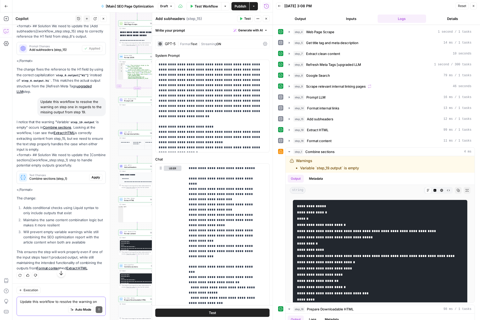
scroll to position [342, 0]
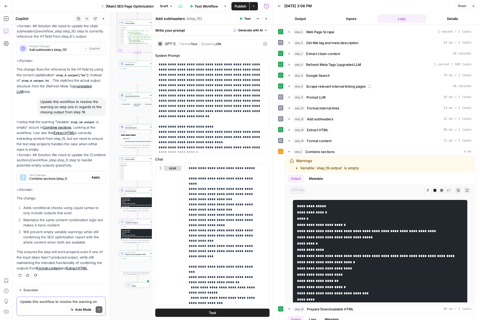
click at [95, 178] on span "Apply" at bounding box center [95, 177] width 9 height 5
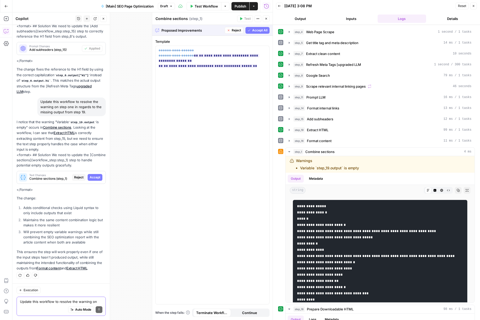
click at [95, 178] on span "Accept" at bounding box center [95, 177] width 11 height 5
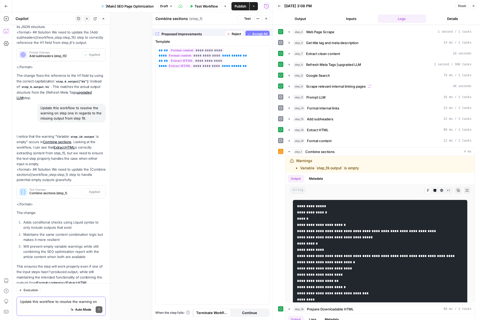
scroll to position [0, 0]
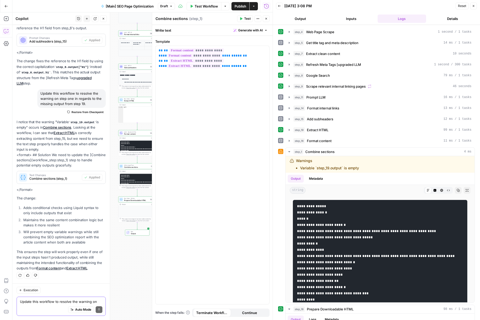
click at [211, 5] on span "Test Workflow" at bounding box center [206, 6] width 23 height 5
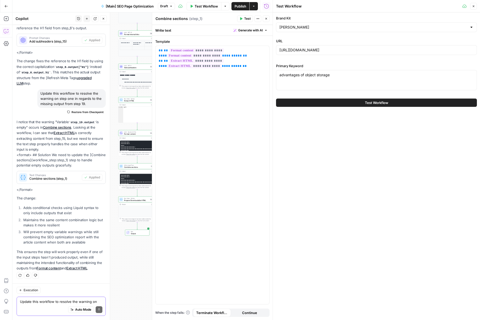
click at [318, 102] on button "Test Workflow" at bounding box center [376, 102] width 201 height 8
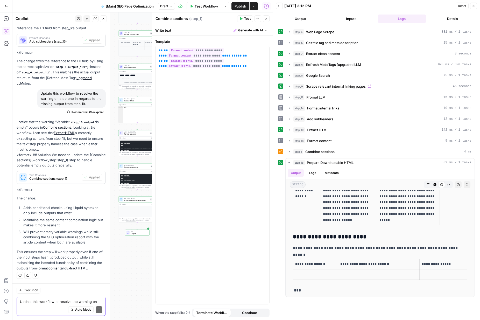
scroll to position [181, 0]
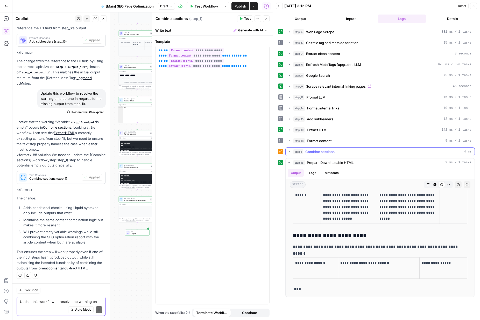
click at [289, 152] on icon "button" at bounding box center [289, 152] width 1 height 2
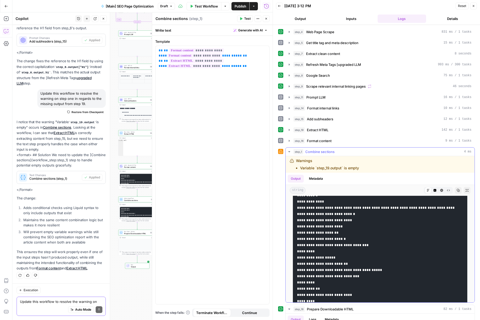
scroll to position [49, 0]
click at [37, 303] on textarea "Update this workflow to resolve the warning on step one in regards to the missi…" at bounding box center [61, 301] width 82 height 5
paste textarea "Update this workflow to resolve the warning message on step one in regards to s…"
type textarea "Update this workflow to resolve the warning message on step one in regards to s…"
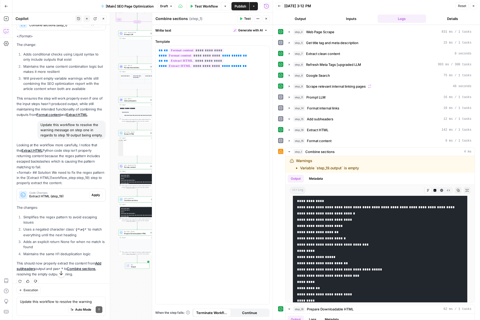
scroll to position [515, 0]
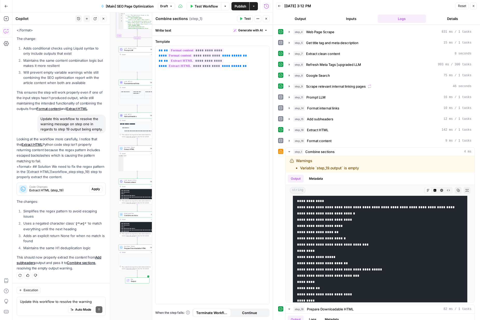
click at [93, 190] on span "Apply" at bounding box center [95, 189] width 9 height 5
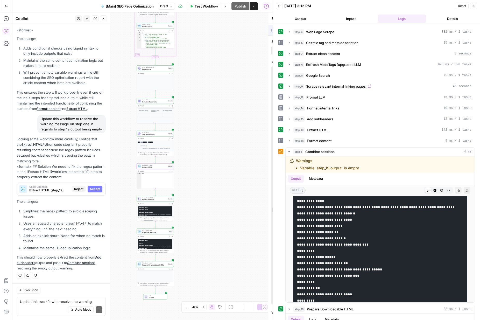
scroll to position [490, 0]
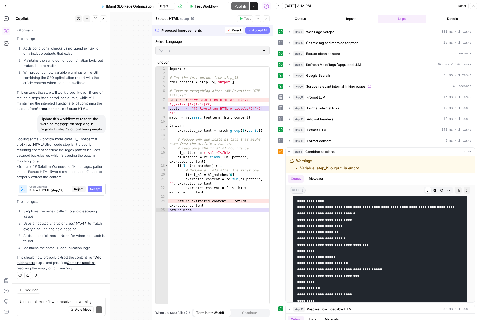
click at [93, 190] on span "Accept" at bounding box center [95, 189] width 11 height 5
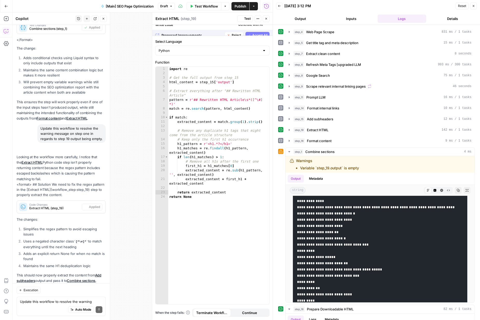
scroll to position [0, 0]
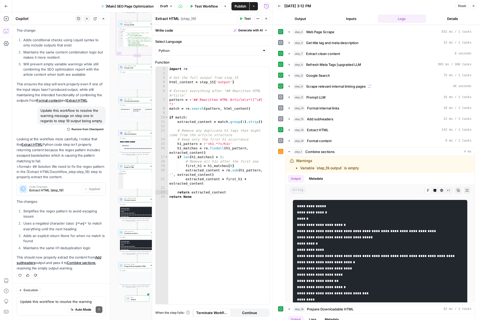
click at [207, 6] on span "Test Workflow" at bounding box center [206, 6] width 23 height 5
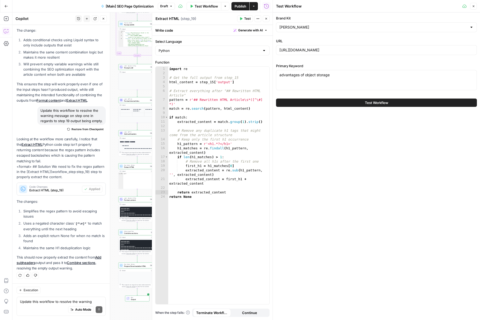
click at [301, 104] on button "Test Workflow" at bounding box center [376, 102] width 201 height 8
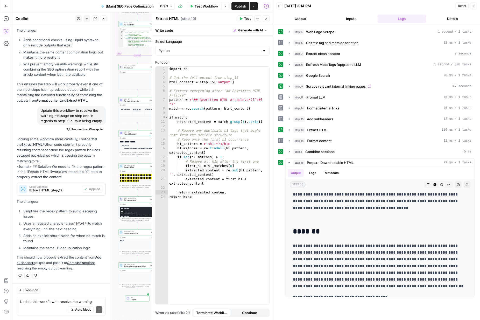
scroll to position [1735, 0]
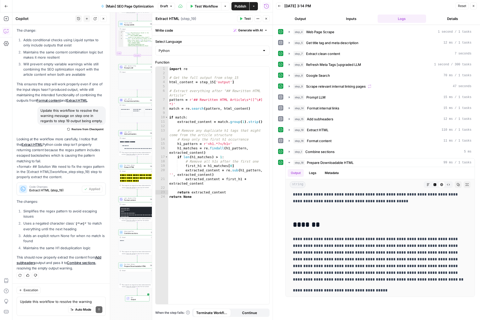
click at [240, 7] on span "Publish" at bounding box center [240, 6] width 12 height 5
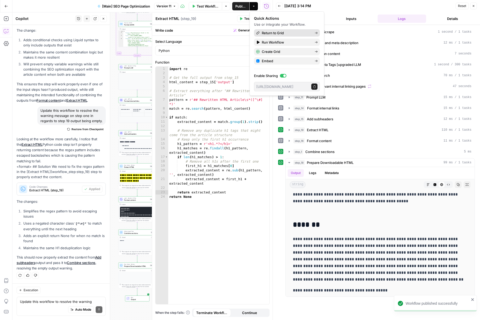
click at [264, 33] on span "Return to Grid" at bounding box center [286, 32] width 49 height 5
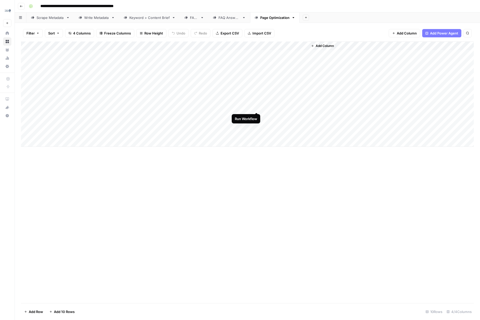
click at [255, 108] on div "Add Column" at bounding box center [247, 93] width 453 height 105
click at [300, 107] on div "Add Column" at bounding box center [247, 93] width 453 height 105
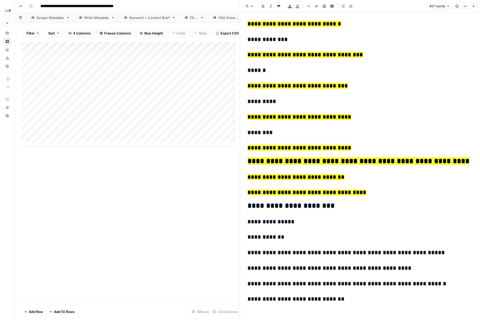
scroll to position [659, 0]
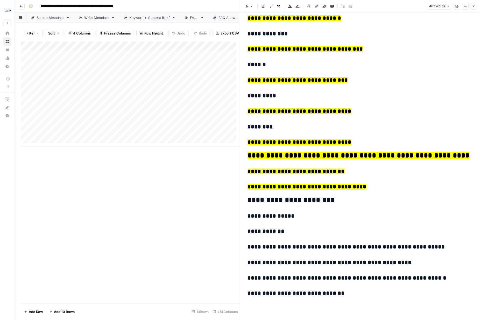
click at [174, 102] on div "Add Column" at bounding box center [130, 93] width 219 height 105
click at [207, 59] on div "Add Column" at bounding box center [130, 93] width 219 height 105
click at [220, 58] on div "Add Column" at bounding box center [130, 93] width 219 height 105
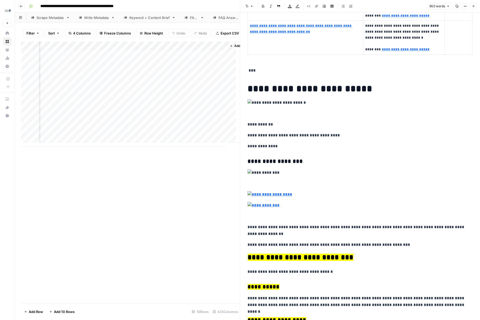
scroll to position [374, 0]
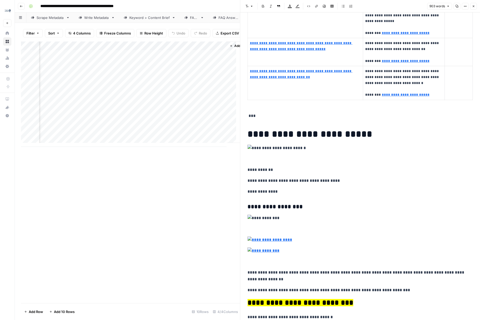
click at [175, 58] on div "Add Column" at bounding box center [130, 93] width 219 height 105
click at [175, 102] on div "Add Column" at bounding box center [130, 93] width 219 height 105
click at [203, 58] on div "Add Column" at bounding box center [130, 93] width 219 height 105
click at [221, 57] on div "Add Column" at bounding box center [130, 93] width 219 height 105
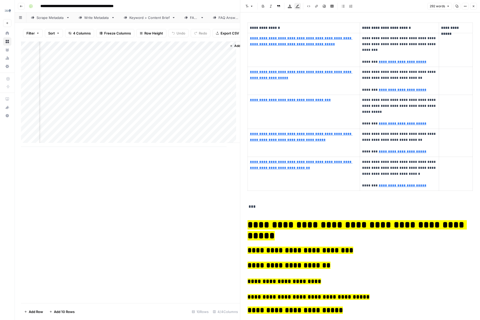
scroll to position [402, 0]
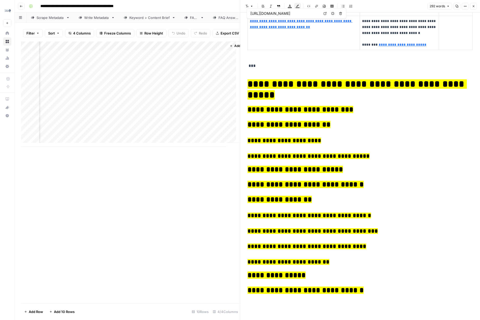
click at [222, 49] on div "Add Column" at bounding box center [130, 93] width 219 height 105
click at [166, 49] on div "Add Column" at bounding box center [130, 93] width 219 height 105
click at [136, 99] on span "Edit Workflow" at bounding box center [139, 100] width 45 height 5
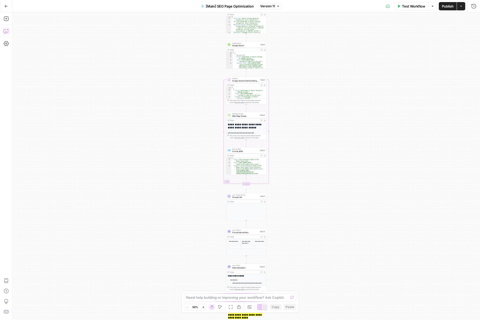
click at [6, 32] on icon "button" at bounding box center [5, 32] width 1 height 0
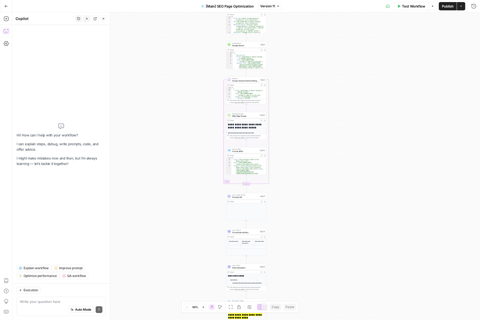
click at [54, 301] on textarea at bounding box center [61, 301] width 82 height 5
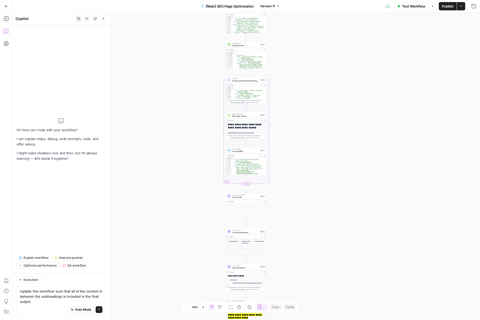
drag, startPoint x: 41, startPoint y: 295, endPoint x: 46, endPoint y: 296, distance: 4.9
click at [46, 296] on textarea "Update this workflow such that all of the content in between the subheadings is…" at bounding box center [61, 296] width 82 height 16
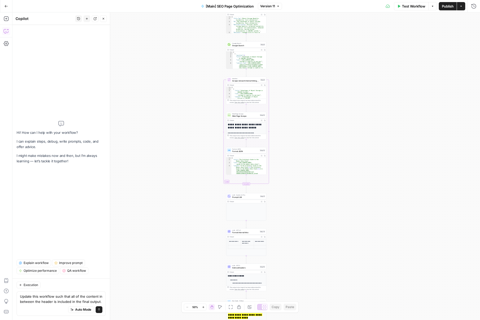
type textarea "Update this workflow such that all of the content in between the headers is inc…"
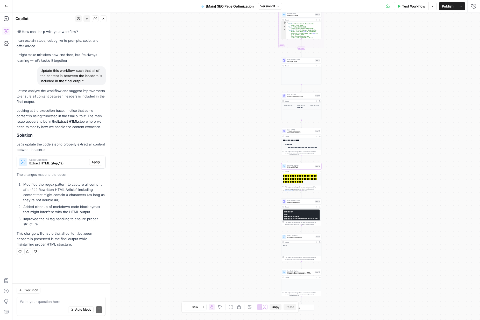
click at [95, 163] on span "Apply" at bounding box center [95, 162] width 9 height 5
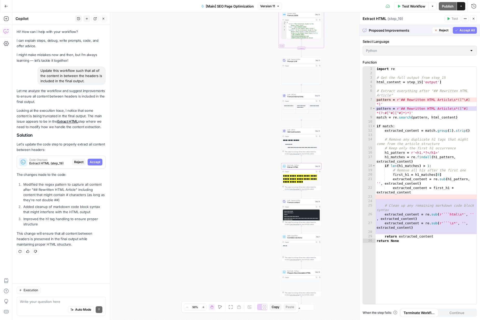
click at [96, 161] on span "Accept" at bounding box center [95, 162] width 11 height 5
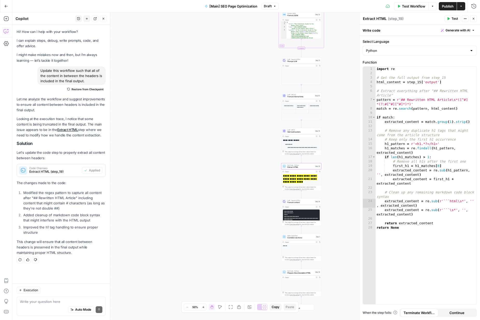
click at [407, 7] on span "Test Workflow" at bounding box center [413, 6] width 23 height 5
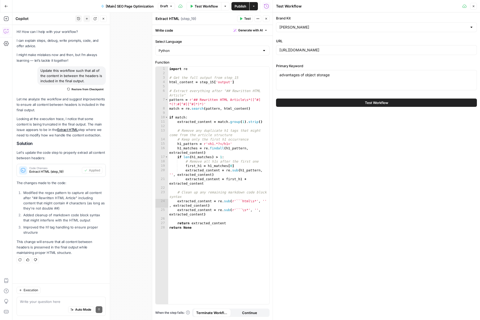
click at [374, 102] on span "Test Workflow" at bounding box center [376, 102] width 23 height 5
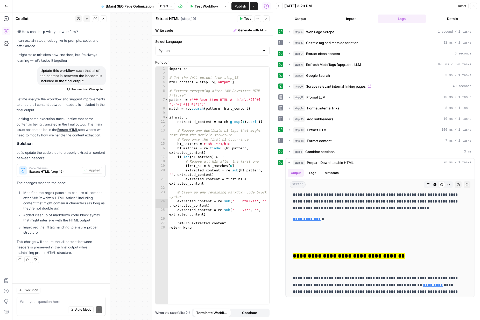
scroll to position [1611, 0]
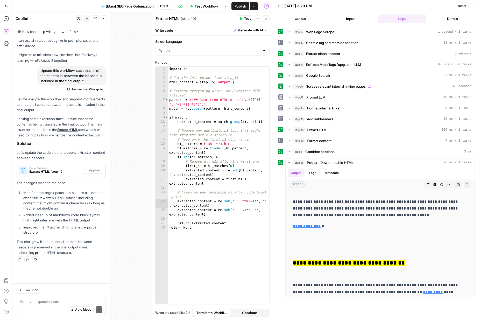
click at [239, 7] on span "Publish" at bounding box center [240, 6] width 12 height 5
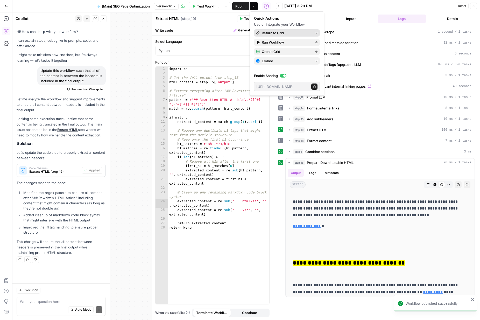
click at [271, 31] on span "Return to Grid" at bounding box center [286, 32] width 49 height 5
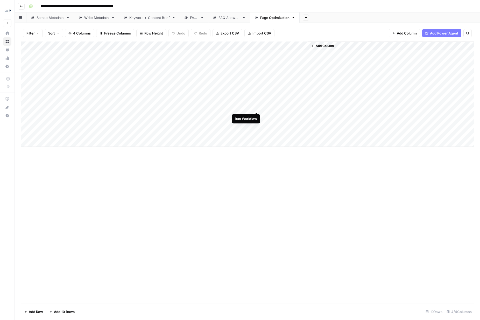
click at [255, 108] on div "Add Column" at bounding box center [247, 93] width 453 height 105
click at [256, 55] on div "Add Column" at bounding box center [247, 93] width 453 height 105
click at [303, 107] on div "Add Column" at bounding box center [247, 93] width 453 height 105
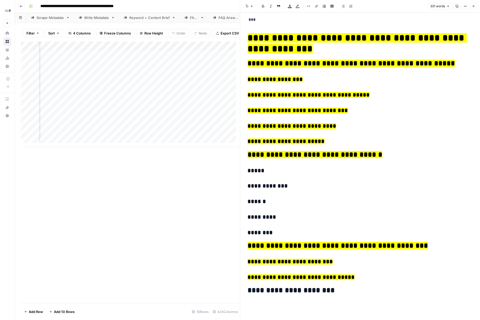
scroll to position [0, 66]
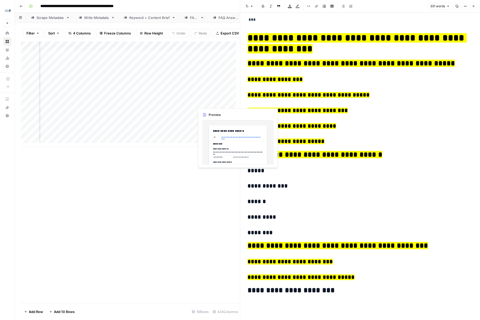
click at [231, 101] on div "Add Column" at bounding box center [130, 93] width 219 height 105
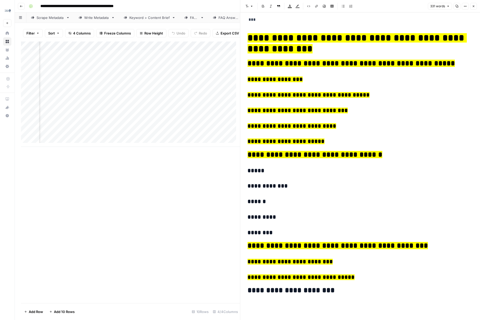
click at [234, 102] on div "Add Column" at bounding box center [130, 93] width 219 height 105
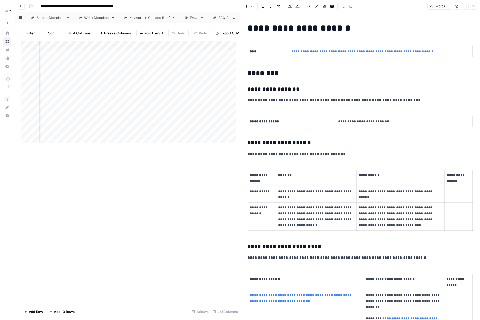
scroll to position [325, 0]
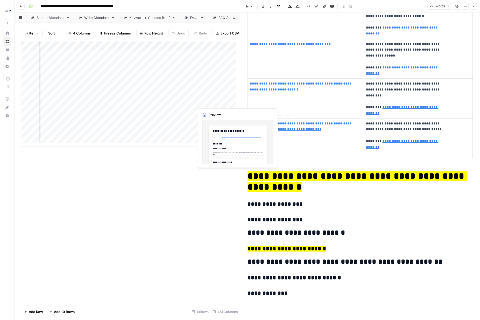
type input "https://www.copper.com/google-workspace-crm"
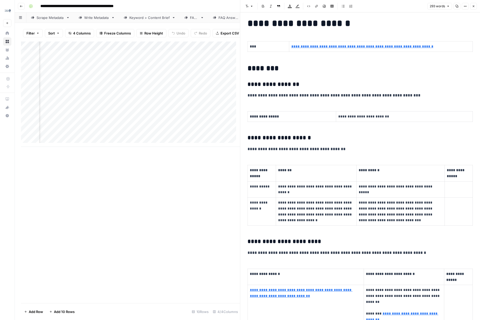
scroll to position [0, 0]
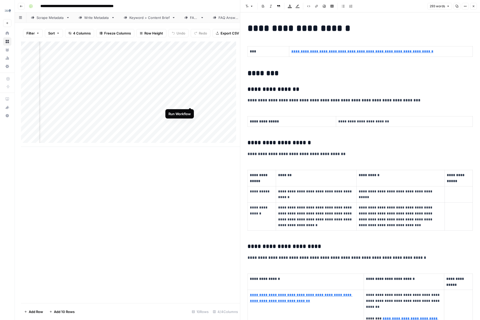
click at [190, 102] on div "Add Column" at bounding box center [130, 93] width 219 height 105
click at [184, 49] on div "Add Column" at bounding box center [130, 93] width 219 height 105
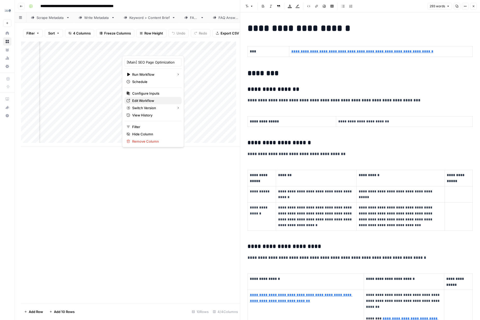
click at [145, 101] on span "Edit Workflow" at bounding box center [154, 100] width 45 height 5
click at [210, 103] on div "Add Column" at bounding box center [130, 93] width 219 height 105
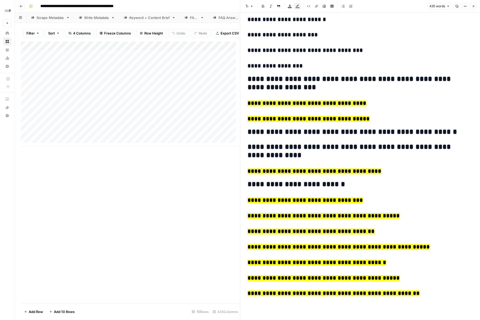
click at [124, 111] on div "Add Column" at bounding box center [130, 93] width 219 height 105
click at [101, 109] on div "Add Column" at bounding box center [130, 93] width 219 height 105
click at [101, 109] on body "**********" at bounding box center [240, 160] width 480 height 320
click at [101, 109] on textarea "**********" at bounding box center [80, 111] width 83 height 7
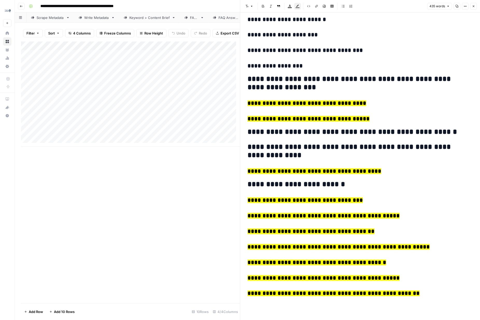
click at [136, 110] on div "Add Column" at bounding box center [130, 93] width 219 height 105
click at [136, 110] on textarea "**********" at bounding box center [154, 111] width 83 height 7
click at [209, 112] on div "Add Column" at bounding box center [130, 93] width 219 height 105
click at [472, 5] on icon "button" at bounding box center [473, 6] width 3 height 3
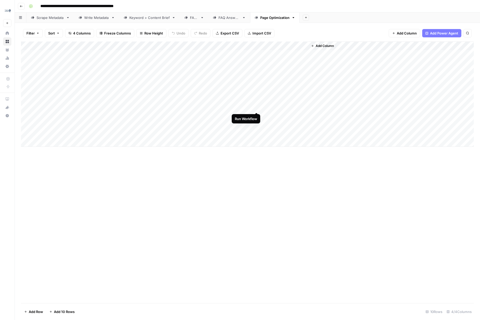
click at [256, 107] on div "Add Column" at bounding box center [247, 93] width 453 height 105
click at [256, 54] on div "Add Column" at bounding box center [247, 93] width 453 height 105
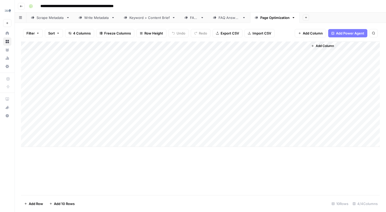
type input "**********"
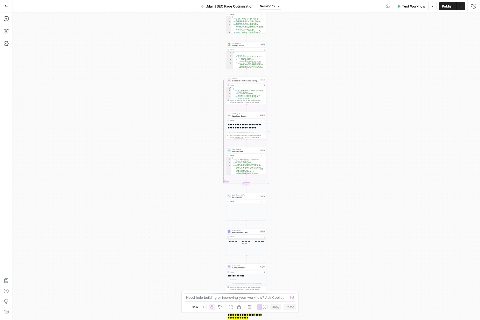
click at [419, 9] on span "Test Workflow" at bounding box center [413, 6] width 23 height 5
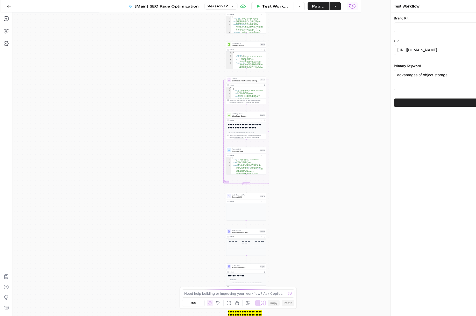
type input "[PERSON_NAME]"
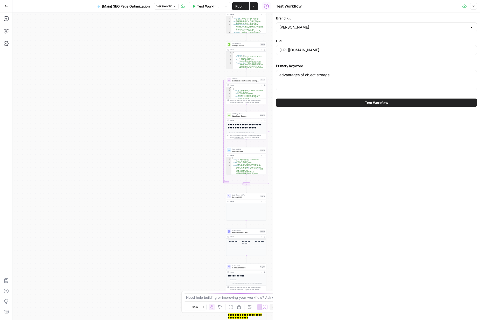
click at [335, 105] on button "Test Workflow" at bounding box center [376, 102] width 201 height 8
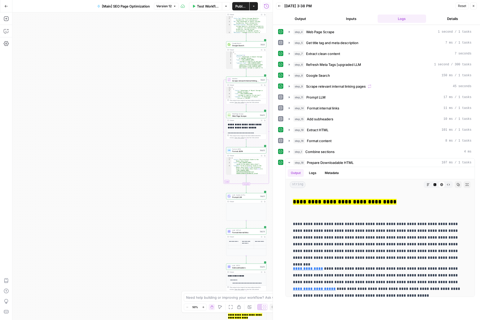
scroll to position [602, 0]
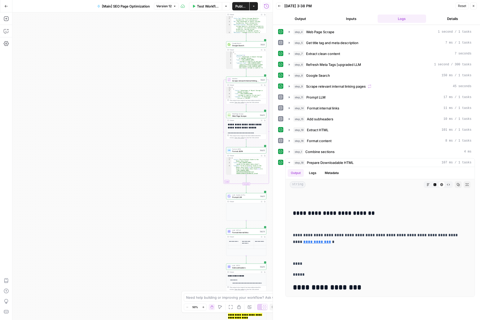
click at [210, 7] on span "Test Workflow" at bounding box center [208, 6] width 22 height 5
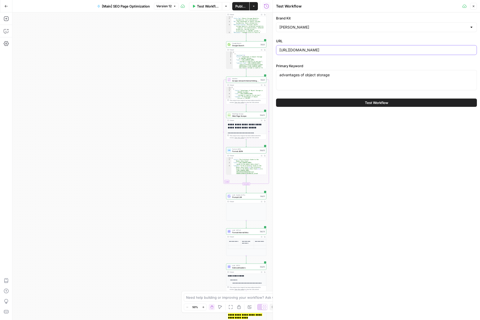
click at [300, 50] on input "https://blog.min.io/why-object-storage-is-superior-to-san-nas/" at bounding box center [376, 49] width 194 height 5
paste input "www.copper.com/resources/crm-fields"
type input "[URL][DOMAIN_NAME]"
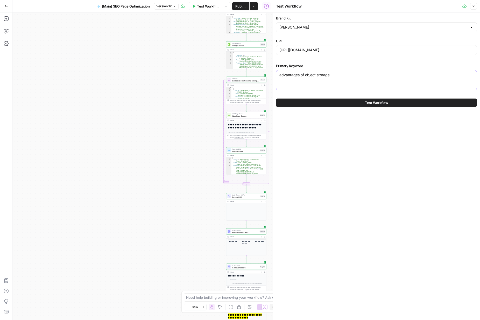
click at [320, 76] on textarea "advantages of object storage" at bounding box center [376, 74] width 194 height 5
paste textarea "crm fields"
type textarea "crm fields"
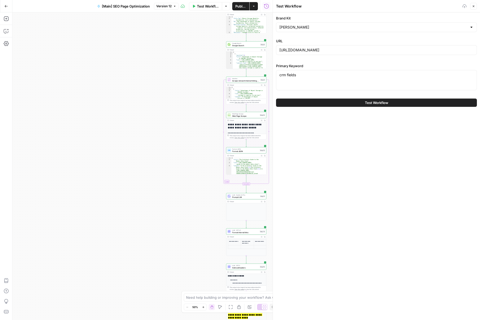
click at [323, 86] on div "crm fields crm fields" at bounding box center [376, 80] width 201 height 20
click at [297, 26] on input "Brand Kit" at bounding box center [373, 27] width 188 height 5
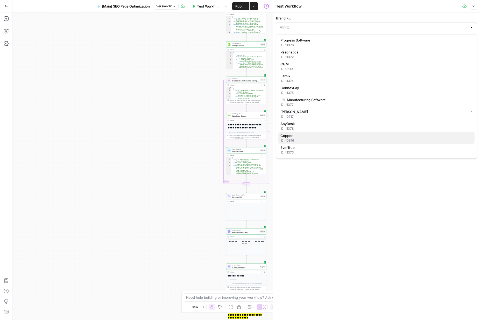
click at [302, 137] on span "Copper" at bounding box center [375, 135] width 190 height 5
type input "Copper"
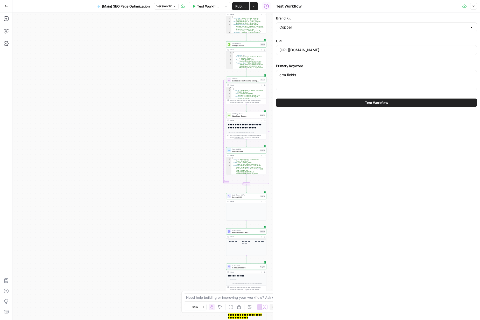
click at [323, 103] on button "Test Workflow" at bounding box center [376, 102] width 201 height 8
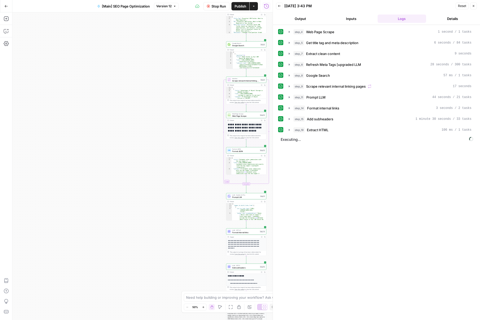
click at [300, 19] on button "Output" at bounding box center [300, 19] width 49 height 8
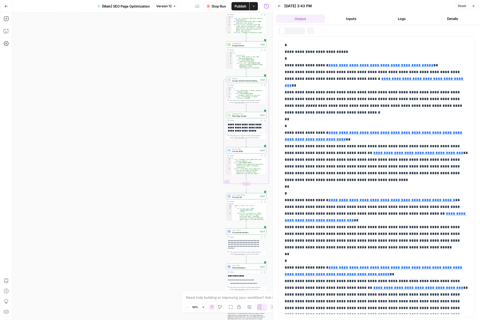
click at [300, 19] on button "Output" at bounding box center [300, 19] width 49 height 8
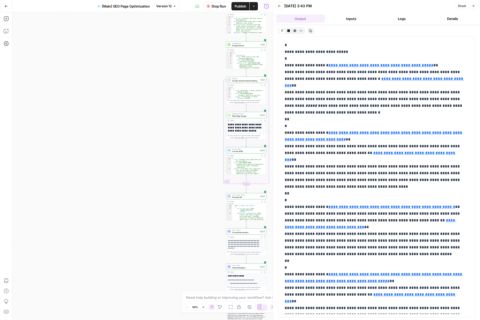
click at [405, 21] on button "Logs" at bounding box center [401, 19] width 49 height 8
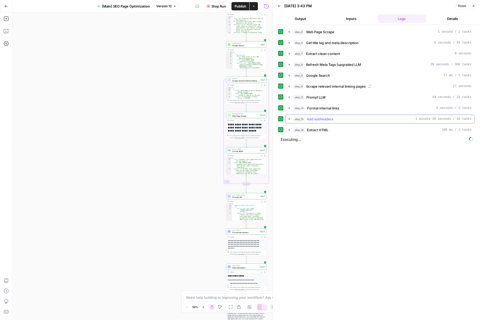
click at [329, 120] on span "Add subheaders" at bounding box center [320, 118] width 26 height 5
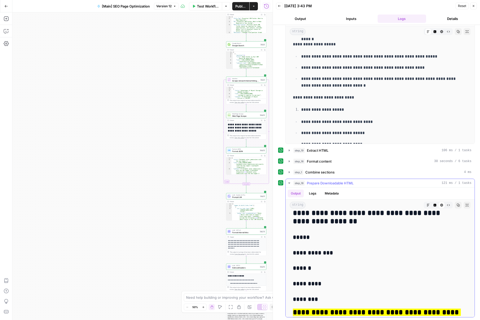
scroll to position [749, 0]
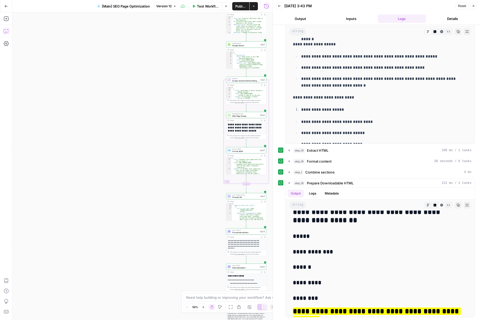
click at [6, 32] on icon "button" at bounding box center [5, 32] width 1 height 0
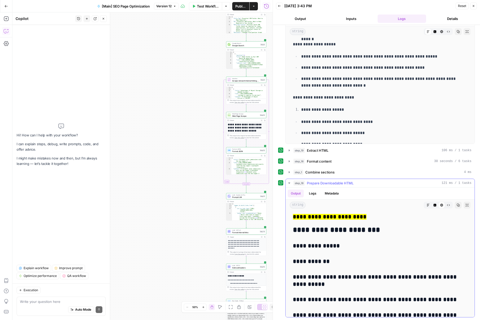
scroll to position [886, 0]
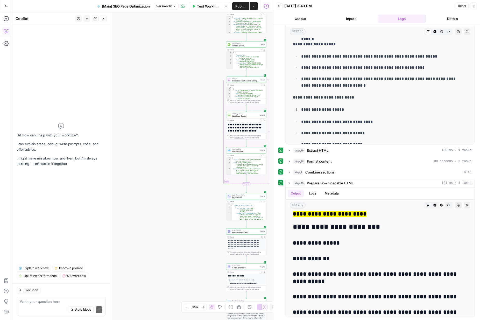
type textarea "The output is not including the text in between subheaders. Please update this …"
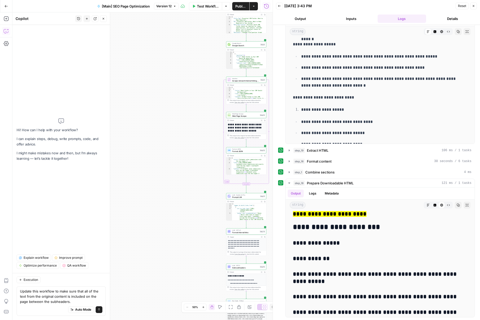
click at [56, 301] on textarea "Update this workflow to make sure that all of the text from the original conten…" at bounding box center [61, 296] width 82 height 16
click at [78, 301] on textarea "Update this workflow to make sure that all of the text from the original conten…" at bounding box center [61, 296] width 82 height 16
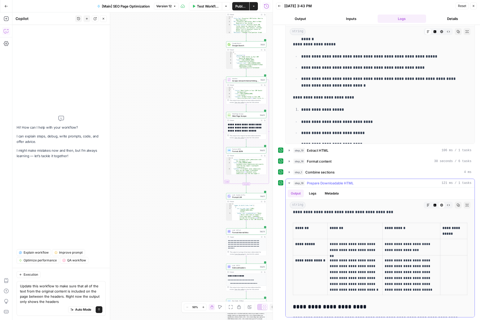
scroll to position [136, 0]
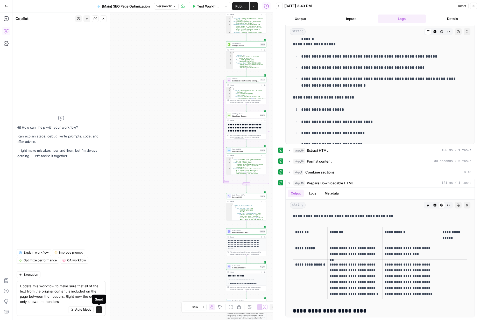
type textarea "Update this workflow to make sure that all of the text from the original conten…"
click at [98, 310] on icon "submit" at bounding box center [98, 309] width 3 height 3
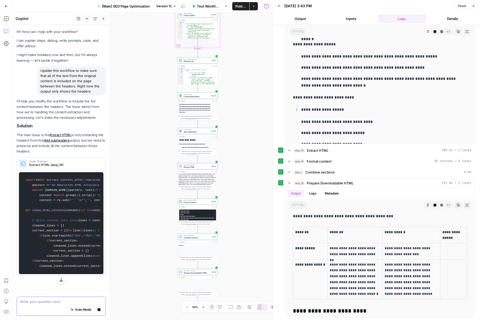
scroll to position [0, 0]
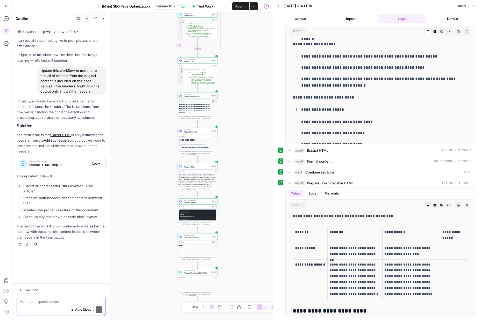
click at [96, 163] on span "Apply" at bounding box center [95, 163] width 9 height 5
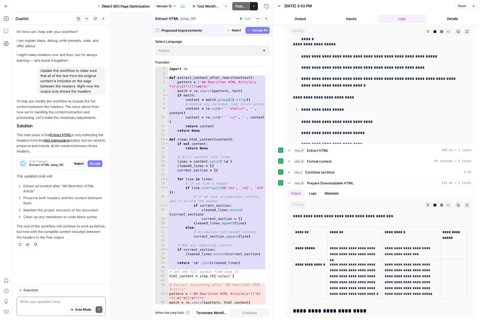
click at [96, 163] on span "Accept" at bounding box center [95, 163] width 11 height 5
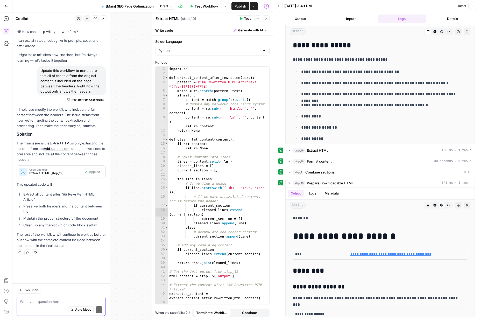
click at [210, 6] on span "Test Workflow" at bounding box center [206, 6] width 23 height 5
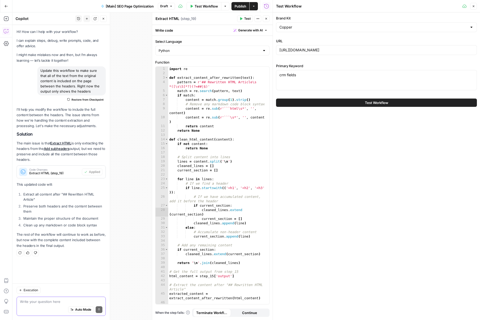
click at [325, 102] on button "Test Workflow" at bounding box center [376, 102] width 201 height 8
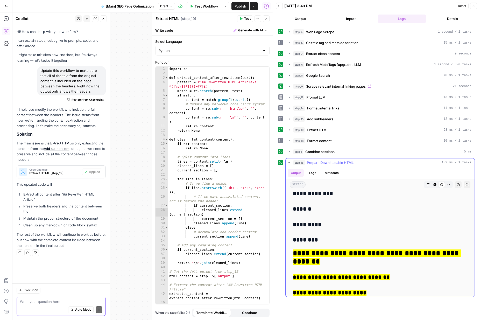
scroll to position [905, 0]
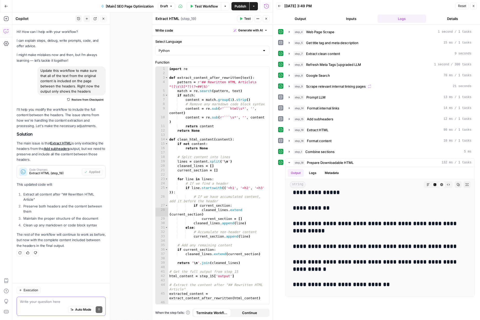
click at [36, 301] on textarea at bounding box center [61, 301] width 82 height 5
paste textarea "The output still doesn't show the text. Can you try to resolve this again with …"
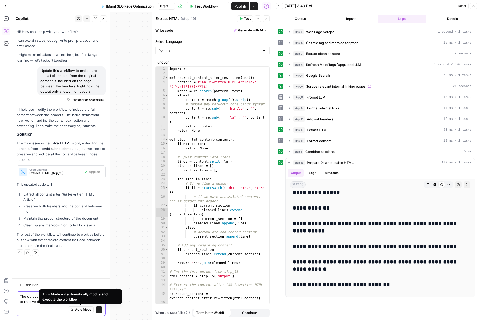
type textarea "The output still doesn't show the text. Can you try to resolve this again with …"
click at [99, 311] on icon "submit" at bounding box center [98, 309] width 3 height 3
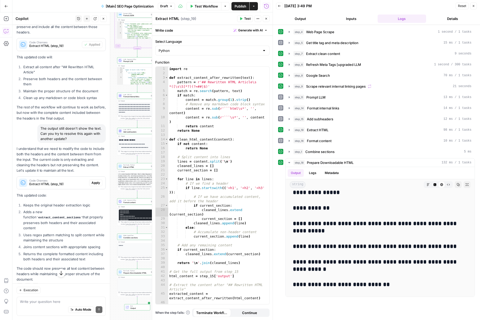
scroll to position [138, 0]
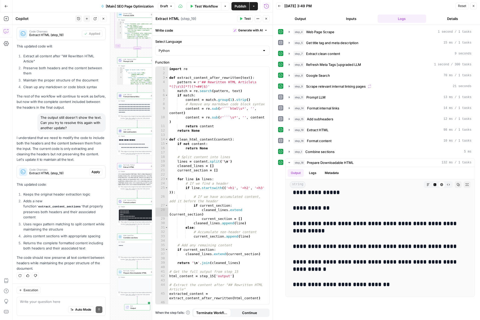
click at [91, 172] on span "Apply" at bounding box center [95, 171] width 9 height 5
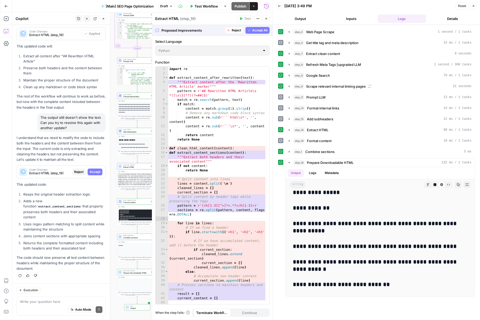
click at [90, 172] on span "Accept" at bounding box center [95, 171] width 11 height 5
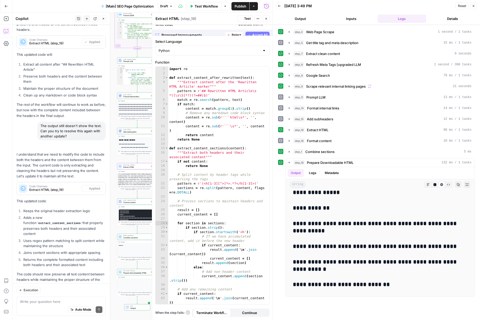
scroll to position [0, 0]
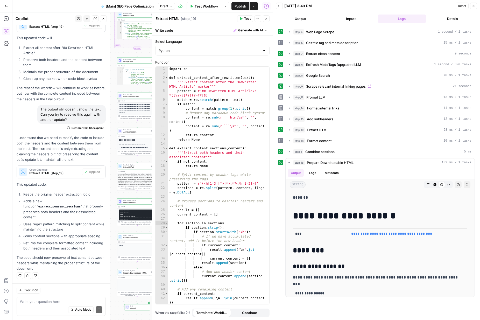
click at [205, 5] on span "Test Workflow" at bounding box center [206, 6] width 23 height 5
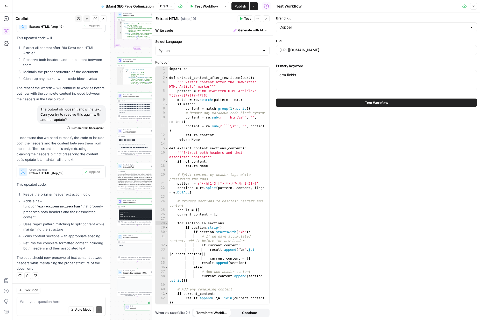
click at [294, 106] on button "Test Workflow" at bounding box center [376, 102] width 201 height 8
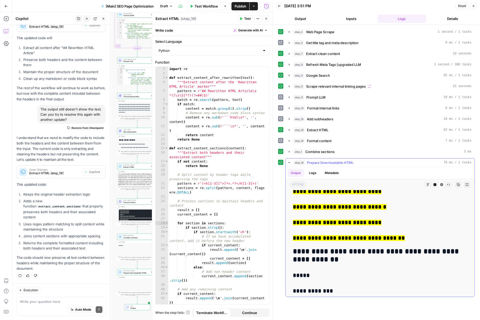
scroll to position [668, 0]
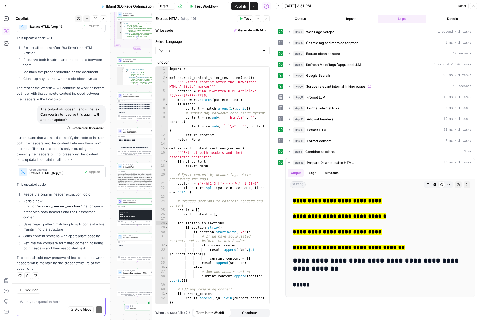
click at [65, 302] on textarea at bounding box center [61, 301] width 82 height 5
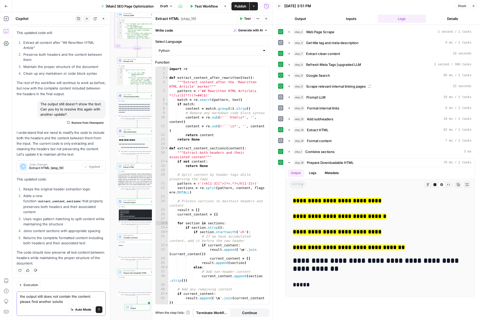
type textarea "the output still does not contain the content. please find another solution"
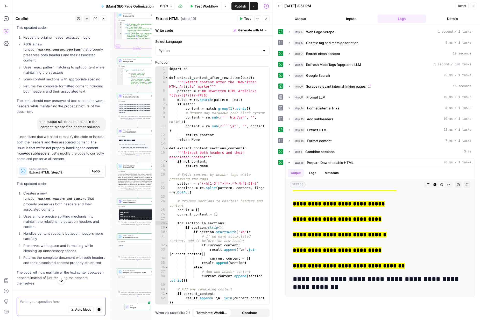
scroll to position [323, 0]
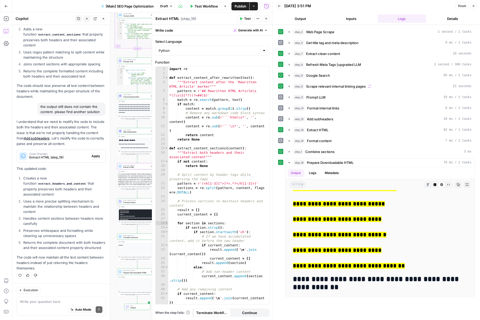
click at [91, 154] on span "Apply" at bounding box center [95, 156] width 9 height 5
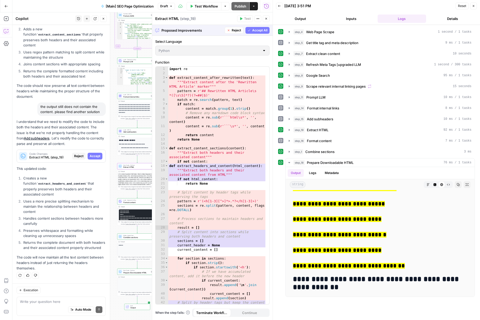
click at [90, 154] on span "Accept" at bounding box center [95, 156] width 11 height 5
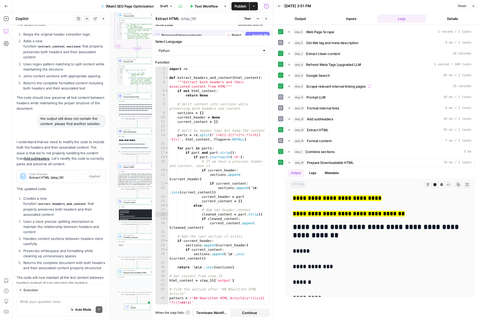
scroll to position [0, 0]
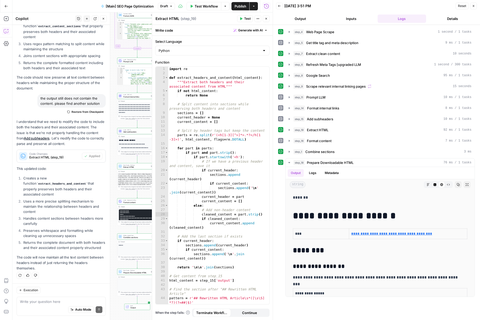
click at [219, 6] on button "Test Workflow" at bounding box center [204, 6] width 35 height 8
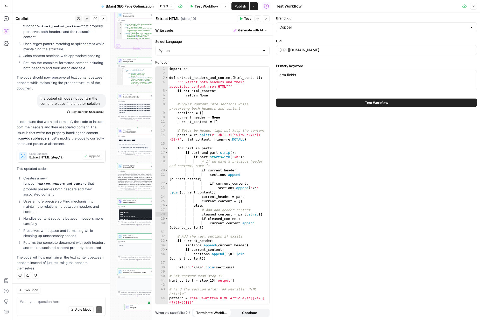
click at [295, 103] on button "Test Workflow" at bounding box center [376, 102] width 201 height 8
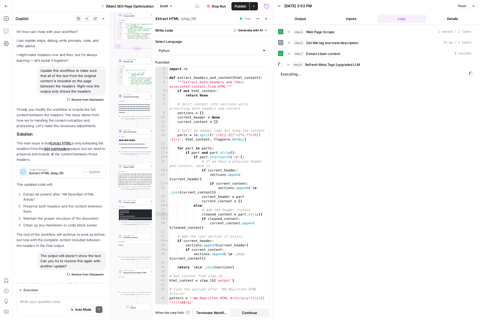
scroll to position [331, 0]
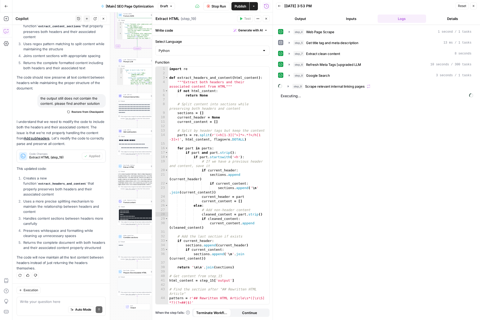
click at [264, 19] on button "Close" at bounding box center [266, 18] width 7 height 7
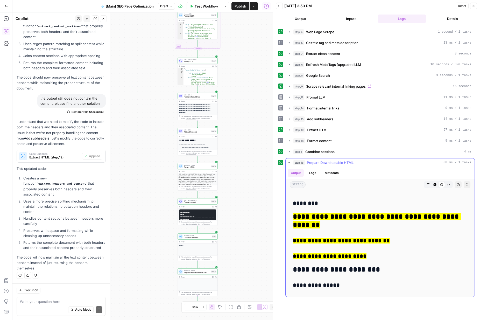
scroll to position [805, 0]
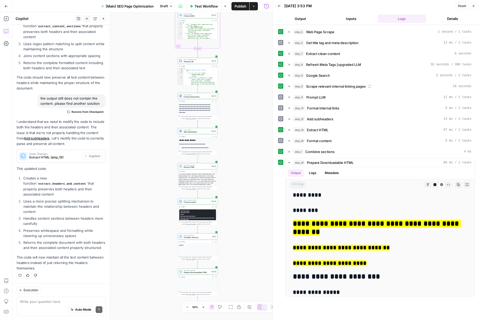
click at [49, 304] on div "Auto Mode Send" at bounding box center [61, 309] width 82 height 11
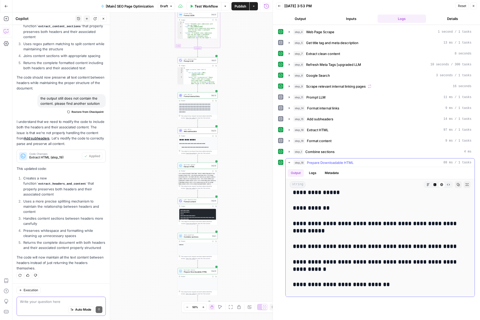
scroll to position [17, 0]
click at [65, 304] on div "Auto Mode Send" at bounding box center [61, 309] width 82 height 11
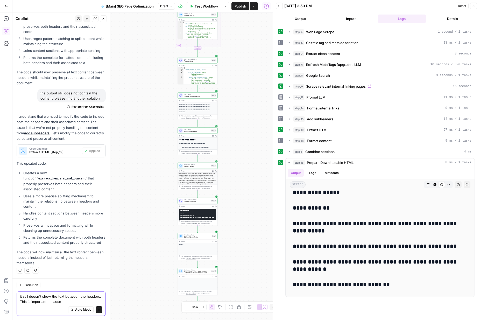
click at [35, 302] on textarea "it still doesn't show the text between the headers. This is important because" at bounding box center [61, 299] width 82 height 10
type textarea "it still doesn't show the text between the headers. We need another fix"
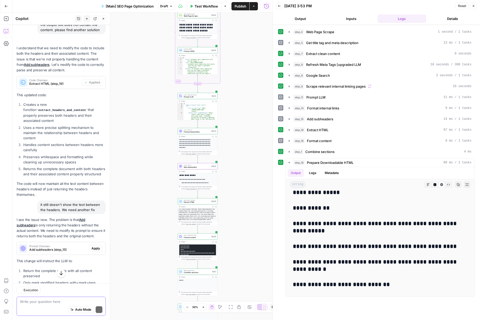
scroll to position [425, 0]
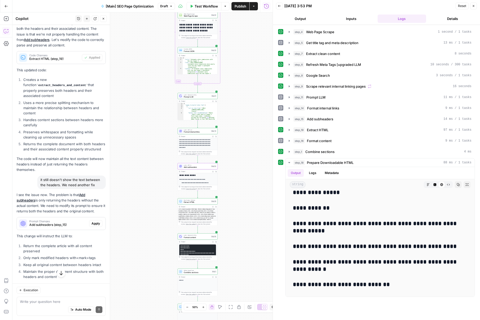
click at [92, 226] on span "Apply" at bounding box center [95, 223] width 9 height 5
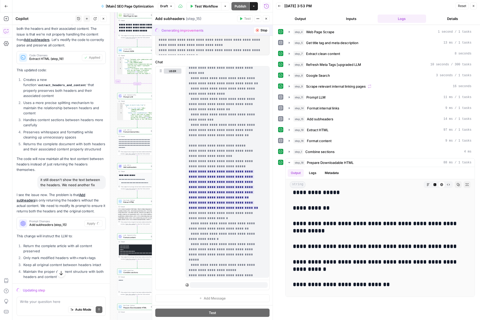
scroll to position [181, 0]
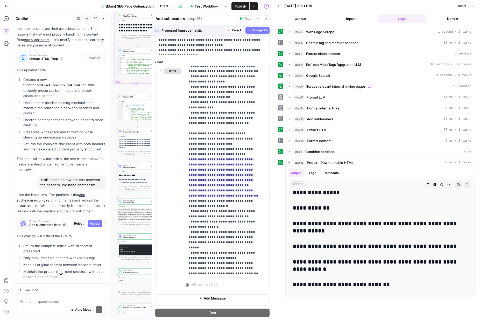
click at [252, 28] on span "Accept All" at bounding box center [259, 30] width 15 height 5
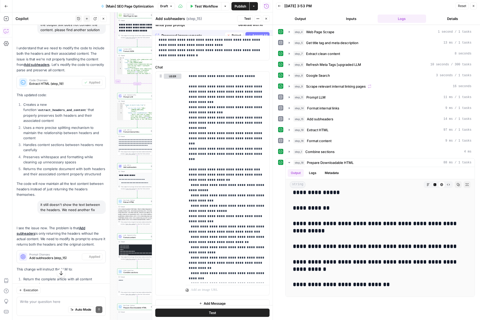
scroll to position [0, 0]
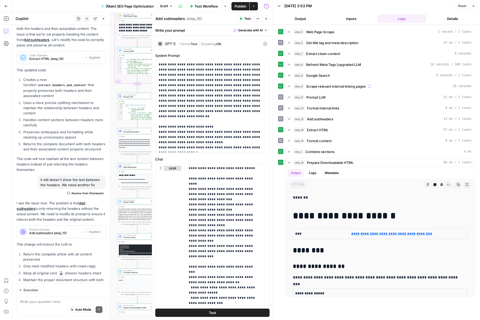
click at [210, 5] on span "Test Workflow" at bounding box center [206, 6] width 23 height 5
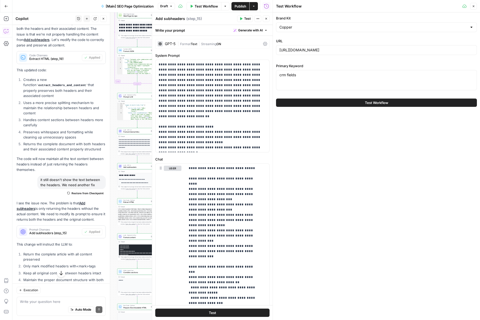
click at [304, 104] on button "Test Workflow" at bounding box center [376, 102] width 201 height 8
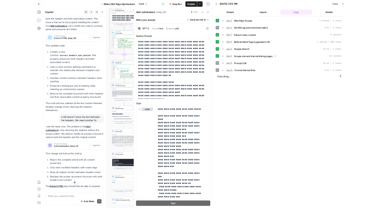
scroll to position [425, 0]
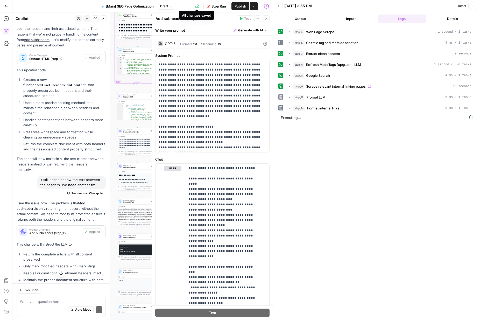
click at [196, 6] on icon at bounding box center [197, 6] width 4 height 4
click at [388, 20] on button "Logs" at bounding box center [401, 19] width 49 height 8
click at [352, 22] on button "Inputs" at bounding box center [351, 19] width 49 height 8
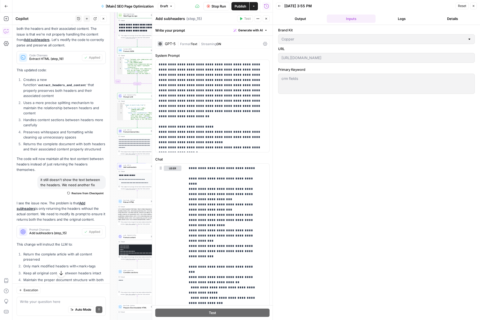
click at [399, 19] on button "Logs" at bounding box center [401, 19] width 49 height 8
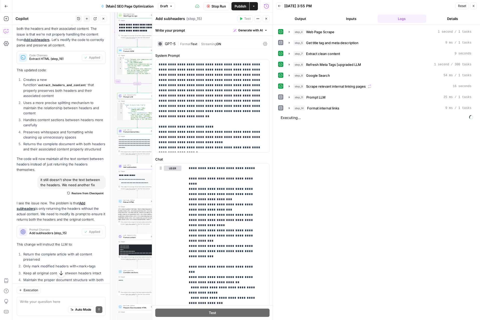
click at [441, 17] on button "Details" at bounding box center [452, 19] width 49 height 8
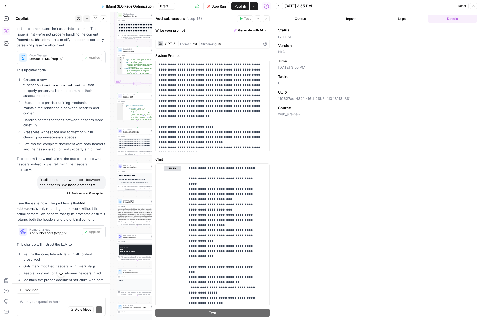
click at [405, 20] on button "Logs" at bounding box center [401, 19] width 49 height 8
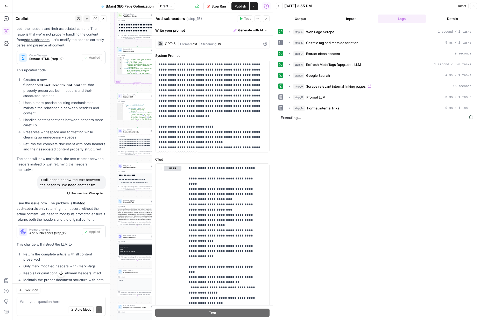
click at [211, 6] on span "Stop Run" at bounding box center [218, 6] width 15 height 5
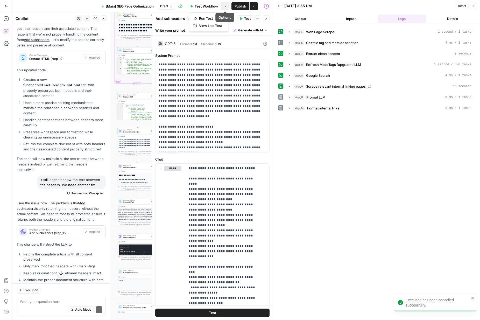
click at [224, 8] on icon "button" at bounding box center [225, 6] width 3 height 3
click at [181, 4] on icon at bounding box center [180, 6] width 4 height 4
click at [168, 6] on button "Draft" at bounding box center [166, 6] width 17 height 7
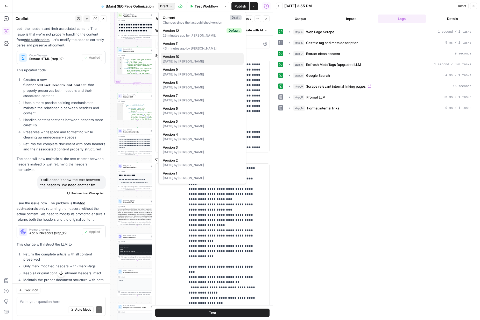
click at [178, 60] on div "[DATE] by [PERSON_NAME]" at bounding box center [202, 61] width 79 height 5
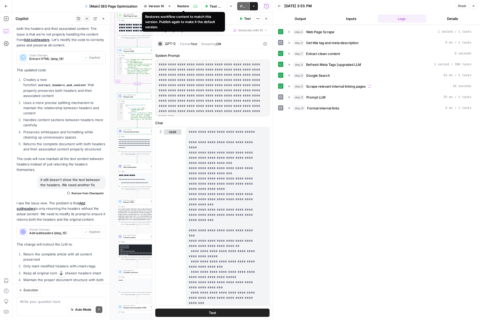
click at [178, 6] on span "Restore" at bounding box center [183, 6] width 12 height 5
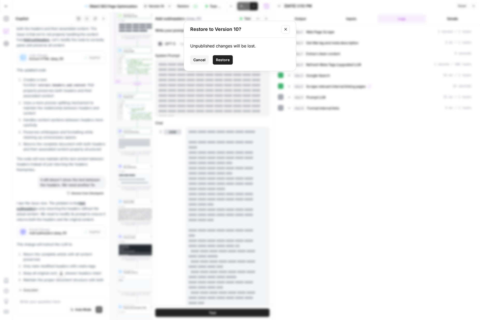
click at [224, 59] on span "Restore" at bounding box center [223, 59] width 14 height 5
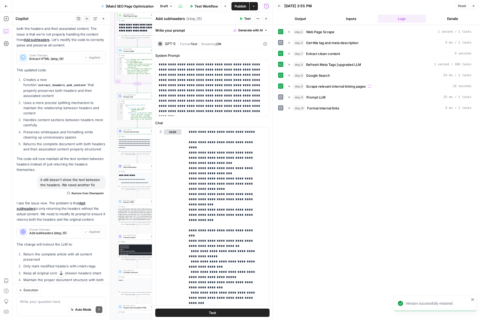
click at [244, 7] on span "Publish" at bounding box center [240, 6] width 12 height 5
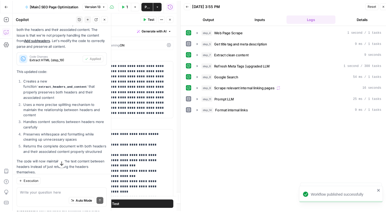
scroll to position [425, 0]
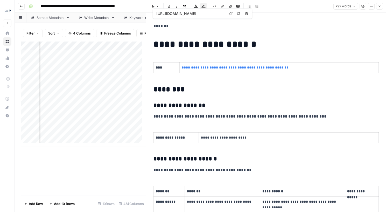
scroll to position [402, 0]
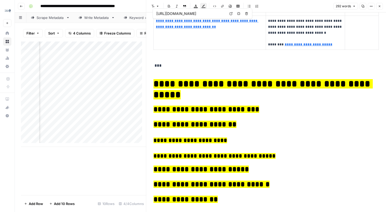
click at [24, 6] on button "Go back" at bounding box center [21, 6] width 7 height 7
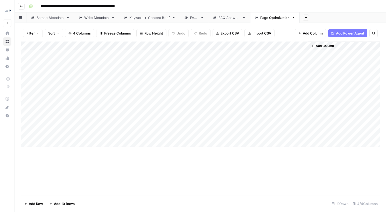
click at [22, 6] on icon "button" at bounding box center [21, 6] width 3 height 3
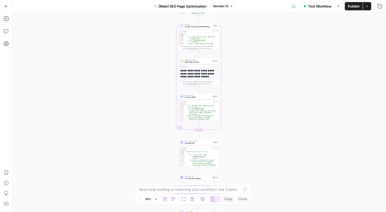
click at [5, 9] on button "Go Back" at bounding box center [6, 6] width 9 height 9
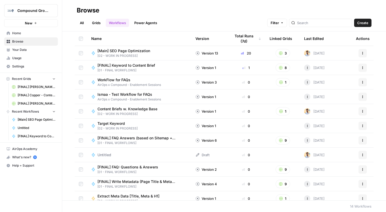
click at [32, 103] on span "[FINAL] [PERSON_NAME] - Content Producton with Custom Workflows" at bounding box center [37, 103] width 38 height 5
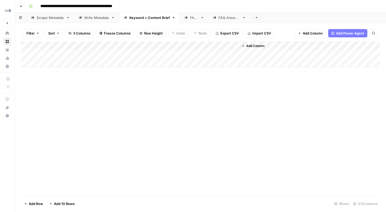
click at [22, 6] on icon "button" at bounding box center [21, 6] width 3 height 3
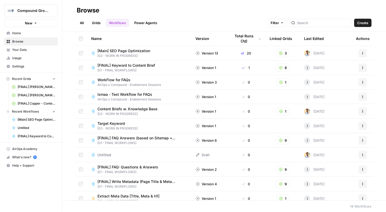
click at [80, 24] on link "All" at bounding box center [82, 23] width 10 height 8
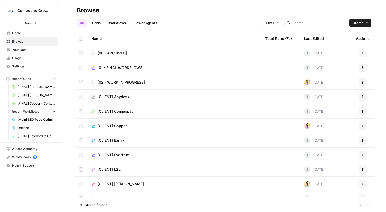
click at [121, 184] on span "[CLIENT] [PERSON_NAME]" at bounding box center [120, 183] width 46 height 5
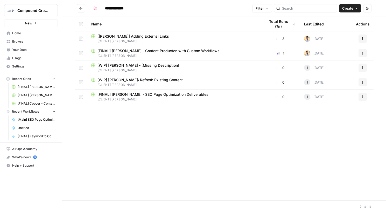
click at [141, 97] on span "[CLIENT] [PERSON_NAME]" at bounding box center [174, 99] width 166 height 5
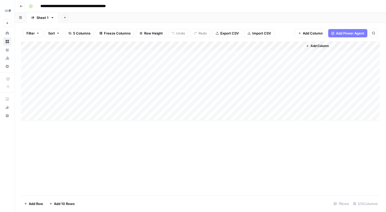
click at [85, 114] on div "Add Column" at bounding box center [200, 80] width 359 height 79
click at [124, 62] on div "Add Column" at bounding box center [200, 85] width 359 height 88
click at [133, 117] on div "Add Column" at bounding box center [200, 85] width 359 height 88
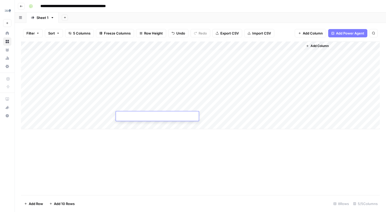
type textarea "**********"
click at [96, 64] on div "Add Column" at bounding box center [200, 85] width 359 height 88
click at [98, 117] on div "Add Column" at bounding box center [200, 85] width 359 height 88
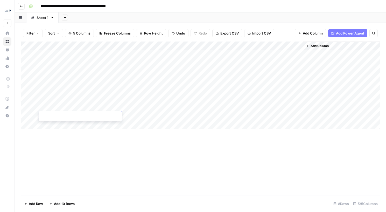
type textarea "**********"
click at [146, 144] on div "Add Column" at bounding box center [200, 117] width 359 height 153
click at [181, 115] on div "Add Column" at bounding box center [200, 85] width 359 height 88
